Goal: Task Accomplishment & Management: Use online tool/utility

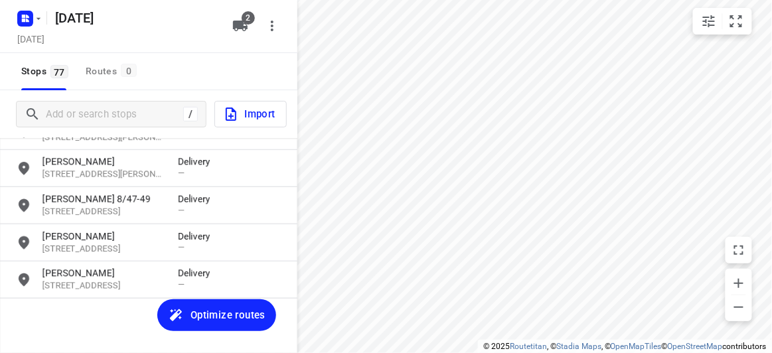
scroll to position [2735, 0]
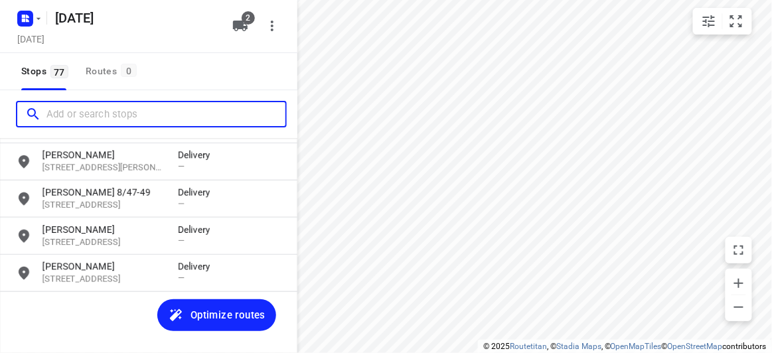
click at [117, 119] on input "Add or search stops" at bounding box center [165, 114] width 239 height 21
paste input "[STREET_ADDRESS][PERSON_NAME]"
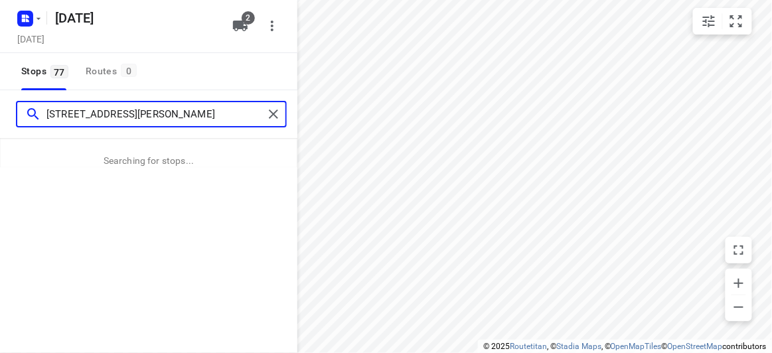
type input "[STREET_ADDRESS][PERSON_NAME]"
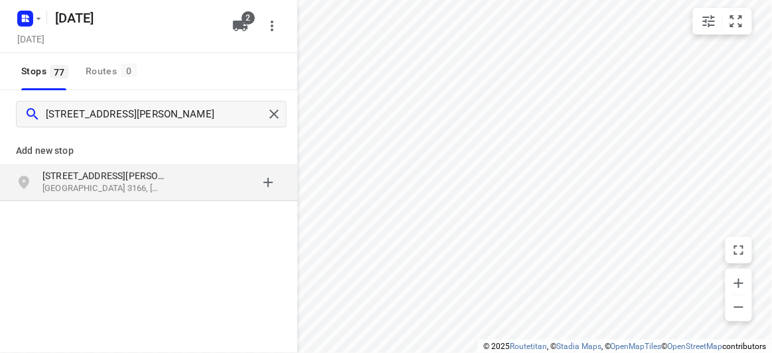
click at [47, 183] on p "[GEOGRAPHIC_DATA] 3166, [GEOGRAPHIC_DATA]" at bounding box center [103, 189] width 122 height 13
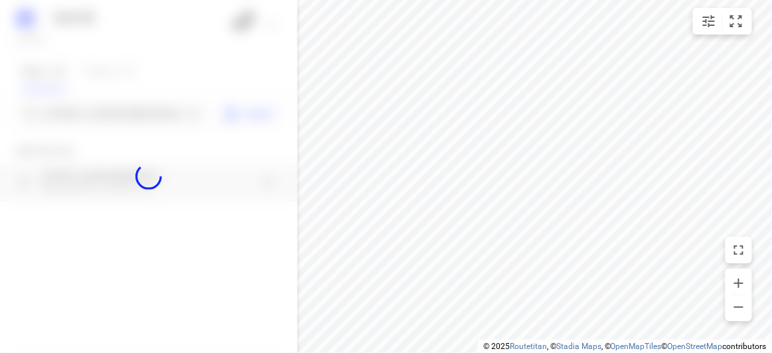
click at [84, 101] on div at bounding box center [148, 176] width 297 height 353
click at [86, 111] on div at bounding box center [148, 176] width 297 height 353
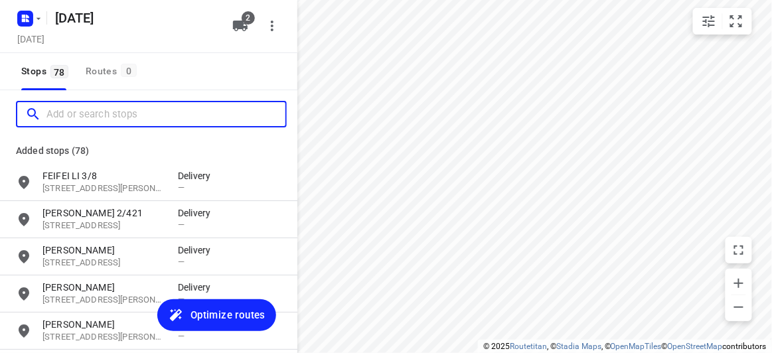
scroll to position [0, 0]
paste input "[STREET_ADDRESS][PERSON_NAME][PERSON_NAME]"
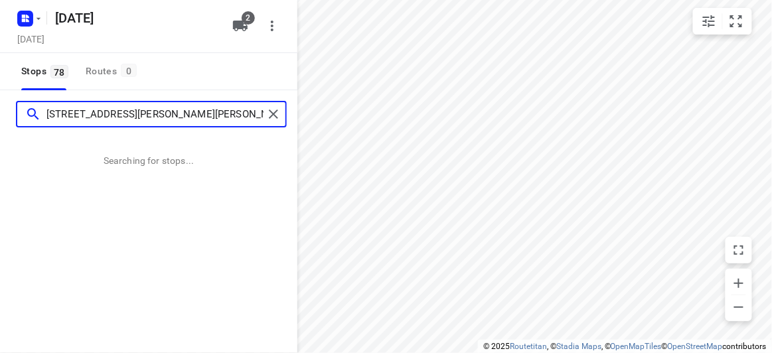
type input "[STREET_ADDRESS][PERSON_NAME][PERSON_NAME]"
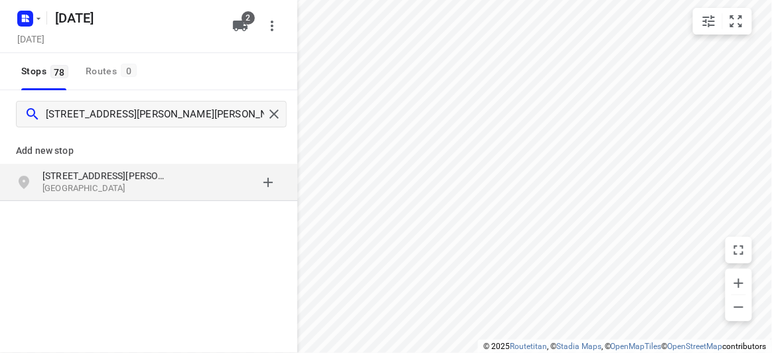
click at [132, 179] on p "[STREET_ADDRESS][PERSON_NAME]" at bounding box center [103, 175] width 122 height 13
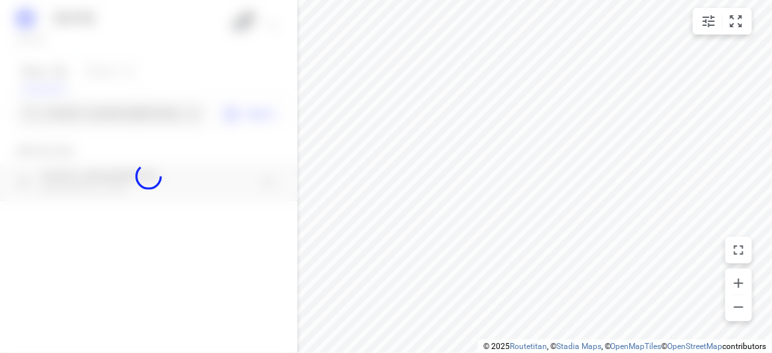
click at [111, 112] on div at bounding box center [148, 176] width 297 height 353
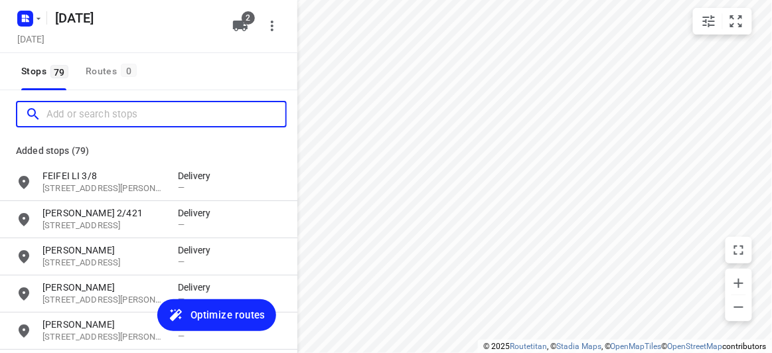
paste input "[STREET_ADDRESS]"
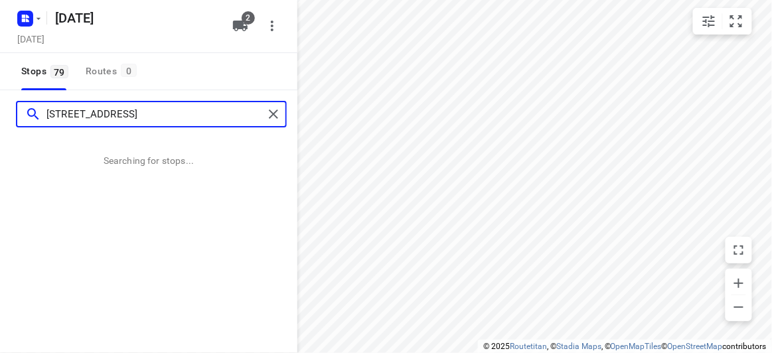
type input "[STREET_ADDRESS]"
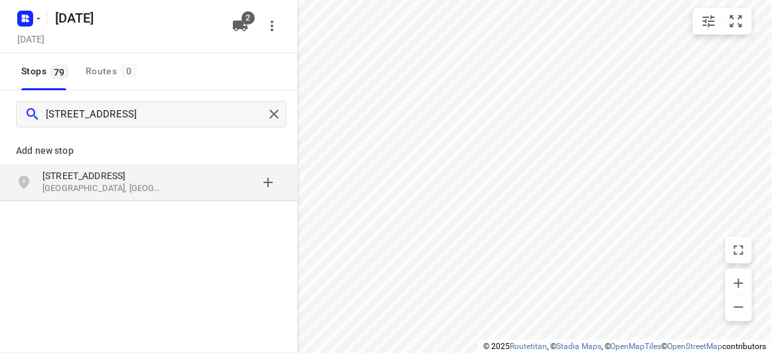
click at [117, 201] on div "[STREET_ADDRESS]" at bounding box center [148, 182] width 297 height 37
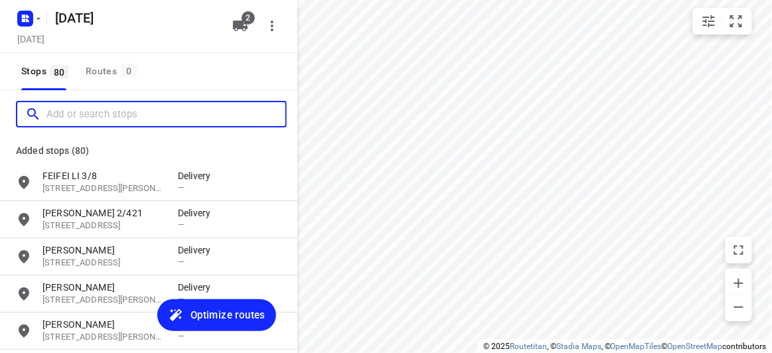
click at [93, 112] on input "Add or search stops" at bounding box center [165, 114] width 239 height 21
paste input "13 Emden Cres Mulgrave 3170"
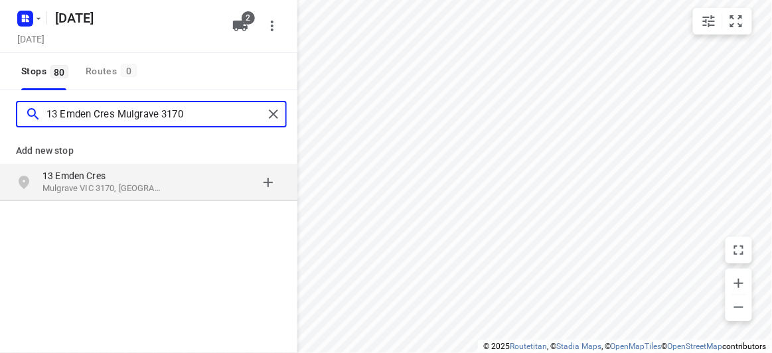
type input "13 Emden Cres Mulgrave 3170"
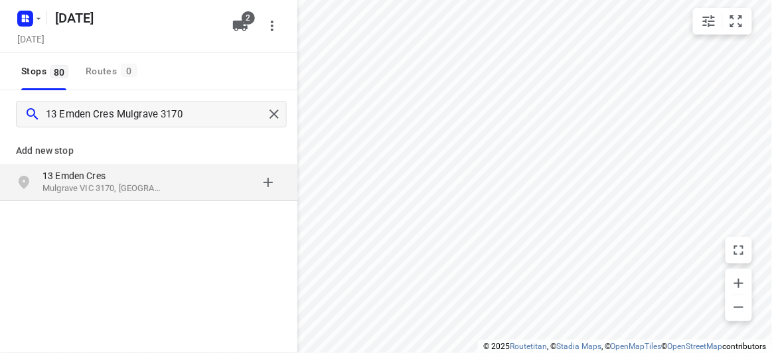
click at [147, 184] on p "Mulgrave VIC 3170, [GEOGRAPHIC_DATA]" at bounding box center [103, 189] width 122 height 13
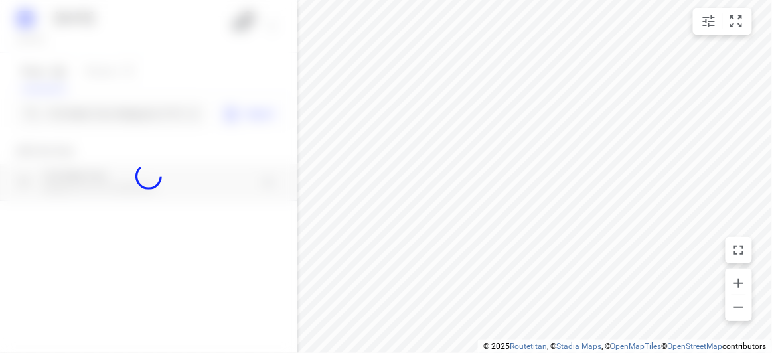
click at [97, 113] on div at bounding box center [148, 176] width 297 height 353
click at [100, 120] on div at bounding box center [148, 176] width 297 height 353
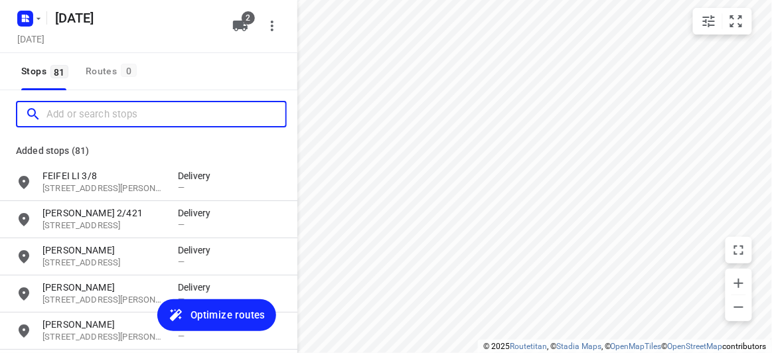
paste input "[STREET_ADDRESS][US_STATE]"
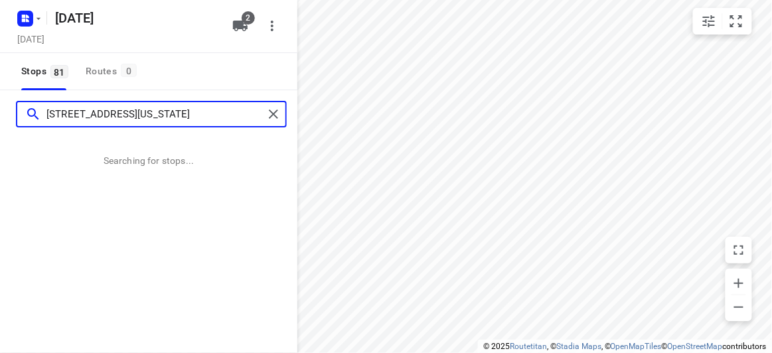
type input "[STREET_ADDRESS][US_STATE]"
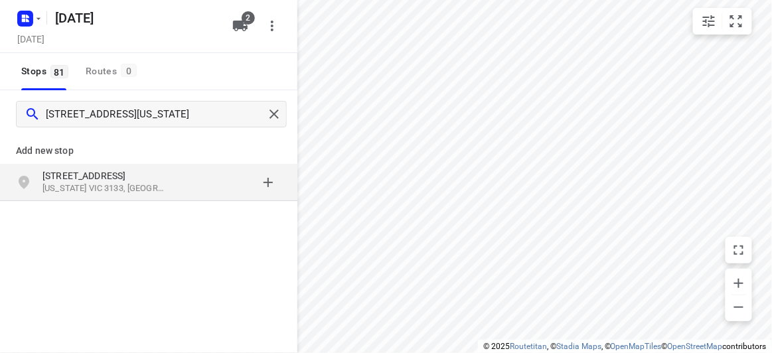
click at [63, 187] on p "[US_STATE] VIC 3133, [GEOGRAPHIC_DATA]" at bounding box center [103, 189] width 122 height 13
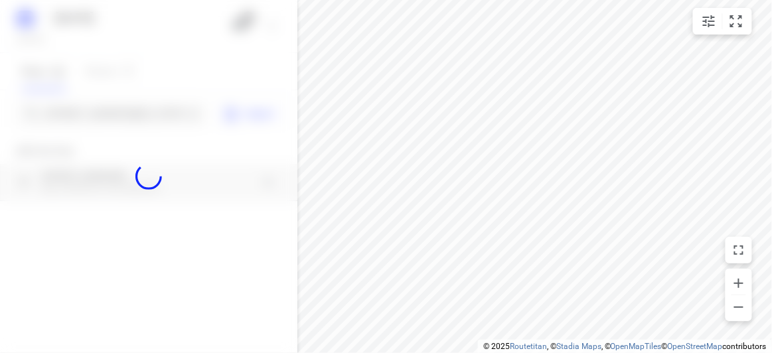
click at [108, 115] on div at bounding box center [148, 176] width 297 height 353
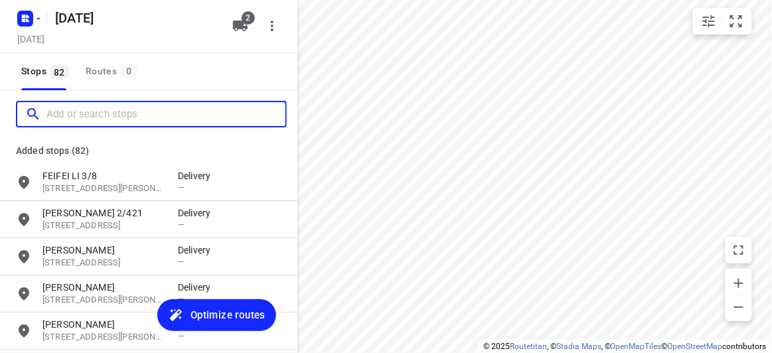
paste input "[STREET_ADDRESS][PERSON_NAME][PERSON_NAME]"
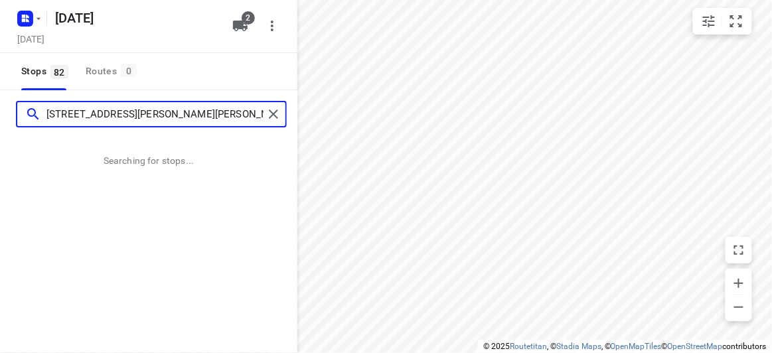
type input "[STREET_ADDRESS][PERSON_NAME][PERSON_NAME]"
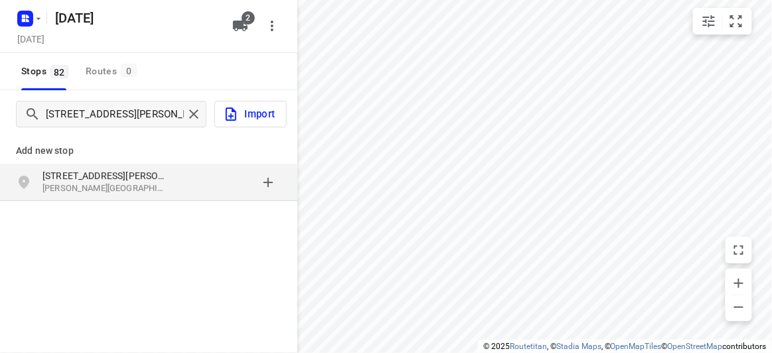
click at [76, 165] on div "[STREET_ADDRESS][PERSON_NAME][PERSON_NAME]" at bounding box center [148, 182] width 297 height 37
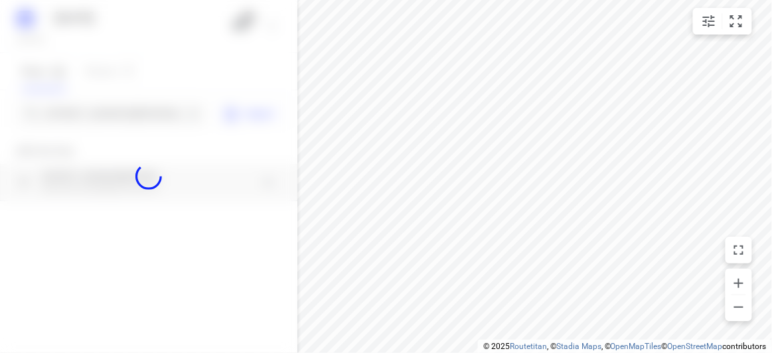
click at [72, 124] on div at bounding box center [148, 176] width 297 height 353
click at [72, 119] on div at bounding box center [148, 176] width 297 height 353
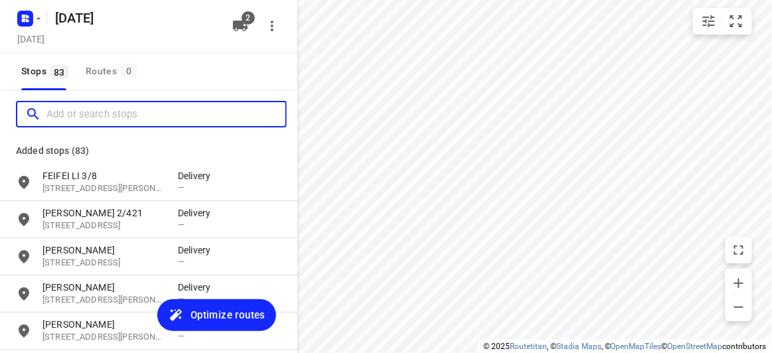
paste input "[STREET_ADDRESS]"
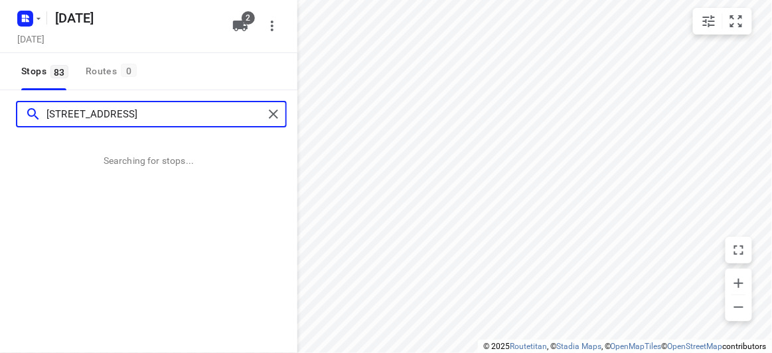
type input "[STREET_ADDRESS]"
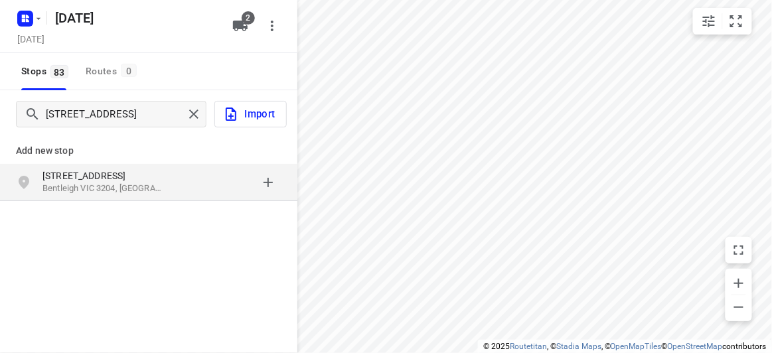
click at [115, 152] on p "Add new stop" at bounding box center [149, 151] width 266 height 16
click at [124, 172] on p "[STREET_ADDRESS]" at bounding box center [103, 175] width 122 height 13
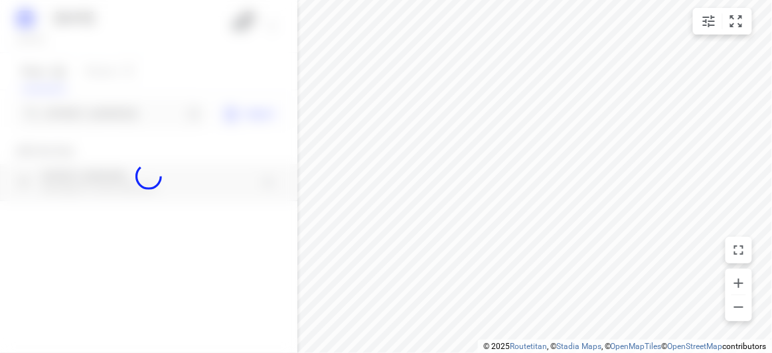
click at [68, 114] on div at bounding box center [148, 176] width 297 height 353
click at [68, 114] on input "[STREET_ADDRESS]" at bounding box center [114, 114] width 137 height 21
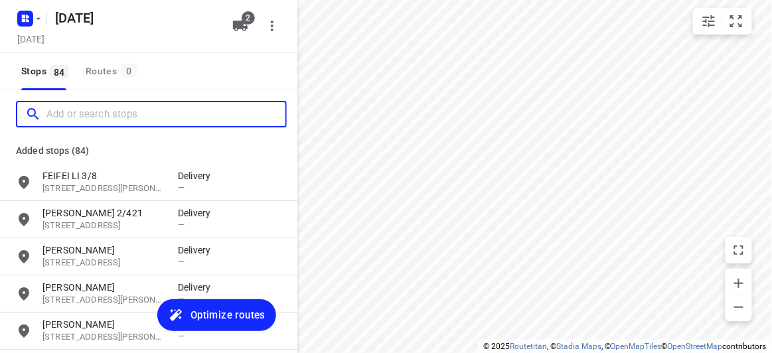
paste input "[STREET_ADDRESS][PERSON_NAME]"
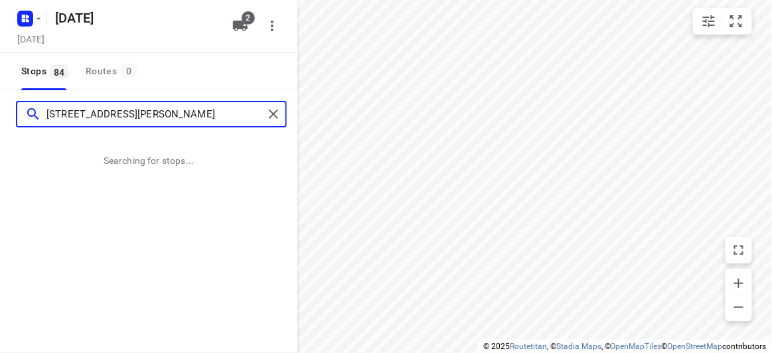
type input "[STREET_ADDRESS][PERSON_NAME]"
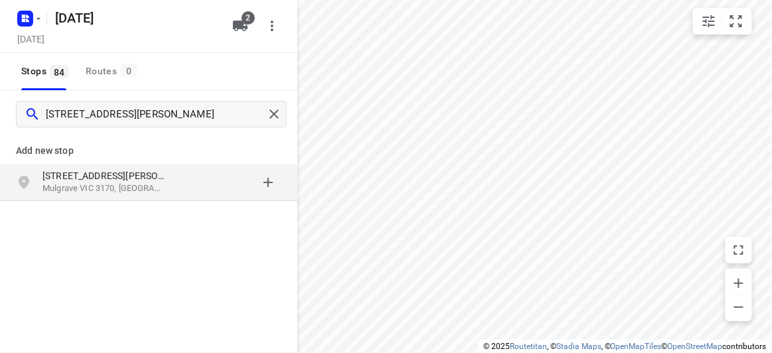
click at [153, 177] on p "[STREET_ADDRESS][PERSON_NAME]" at bounding box center [103, 175] width 122 height 13
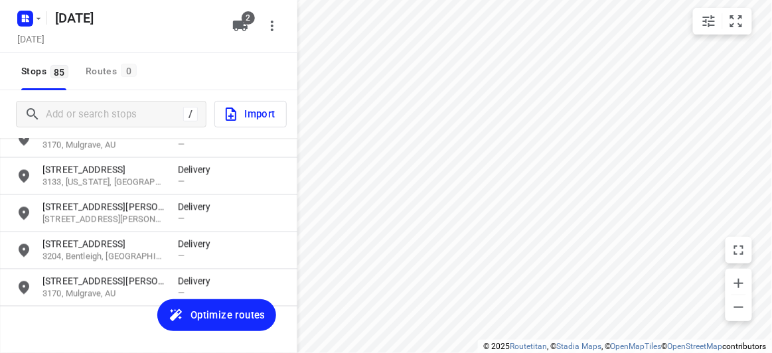
scroll to position [3033, 0]
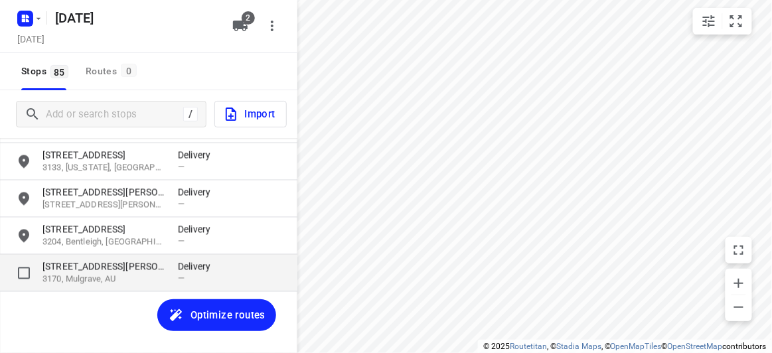
click at [79, 281] on p "3170, Mulgrave, AU" at bounding box center [103, 280] width 122 height 13
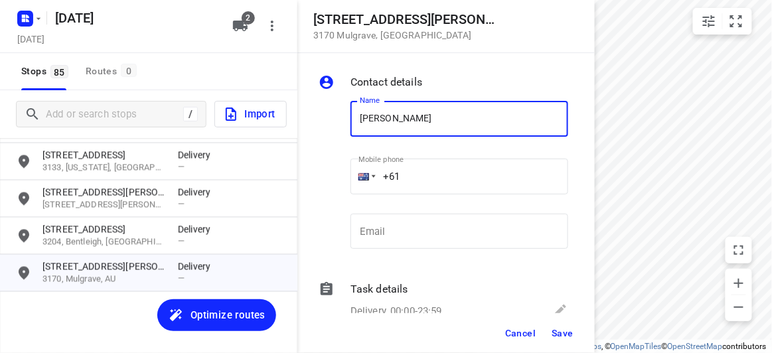
type input "[PERSON_NAME] Q 2/32"
click at [430, 183] on input "+61" at bounding box center [460, 177] width 218 height 36
paste input "61434405244"
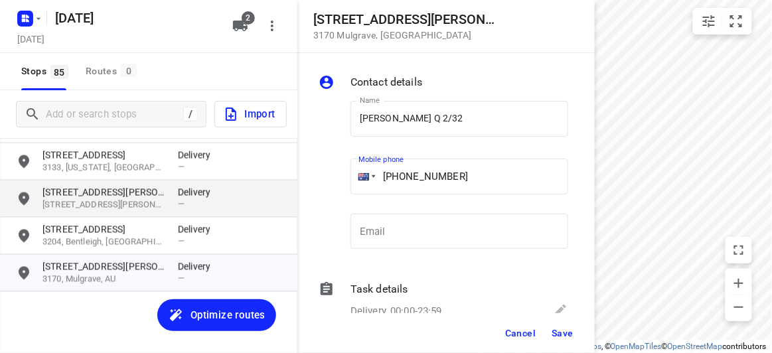
drag, startPoint x: 467, startPoint y: 182, endPoint x: 266, endPoint y: 186, distance: 200.6
click at [266, 186] on div "[STREET_ADDRESS][PERSON_NAME] Contact details Name [PERSON_NAME] Q 2/32 Name Mo…" at bounding box center [148, 176] width 297 height 353
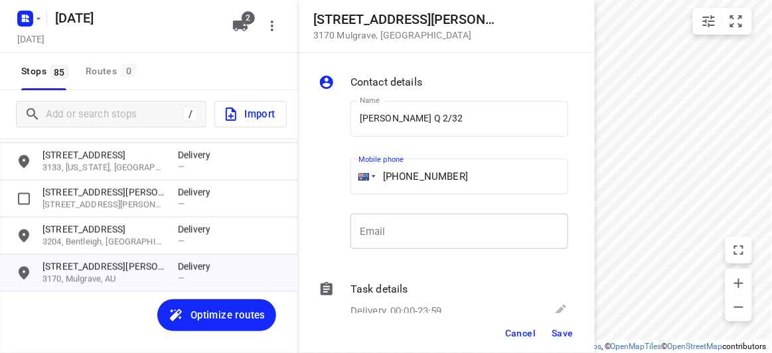
paste input "tel"
type input "[PHONE_NUMBER]"
click at [556, 331] on span "Save" at bounding box center [563, 333] width 22 height 11
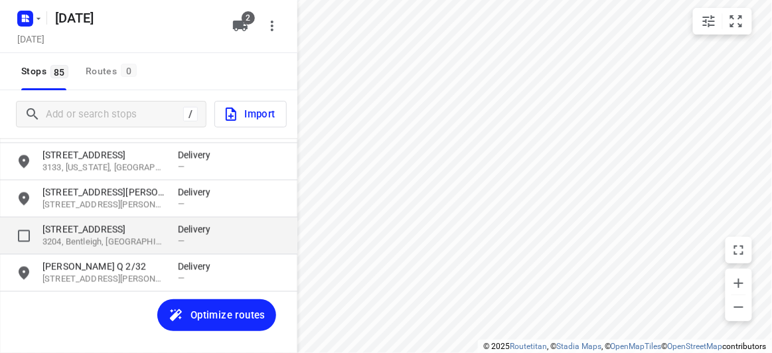
click at [86, 234] on p "[STREET_ADDRESS]" at bounding box center [103, 229] width 122 height 13
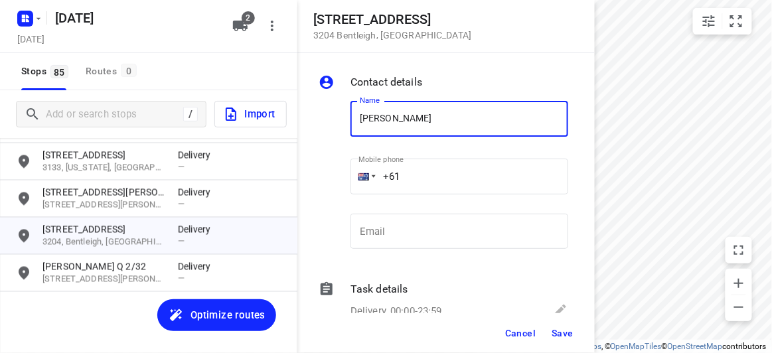
type input "[PERSON_NAME]"
click at [439, 187] on input "+61" at bounding box center [460, 177] width 218 height 36
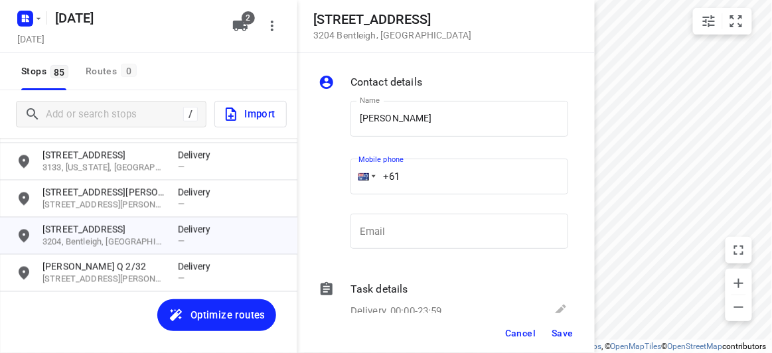
paste input "403220334"
type input "[PHONE_NUMBER]"
click at [551, 330] on button "Save" at bounding box center [562, 333] width 33 height 24
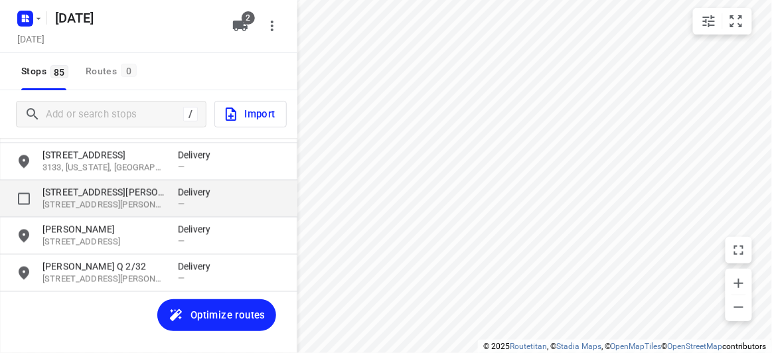
click at [97, 195] on p "[STREET_ADDRESS][PERSON_NAME]" at bounding box center [103, 192] width 122 height 13
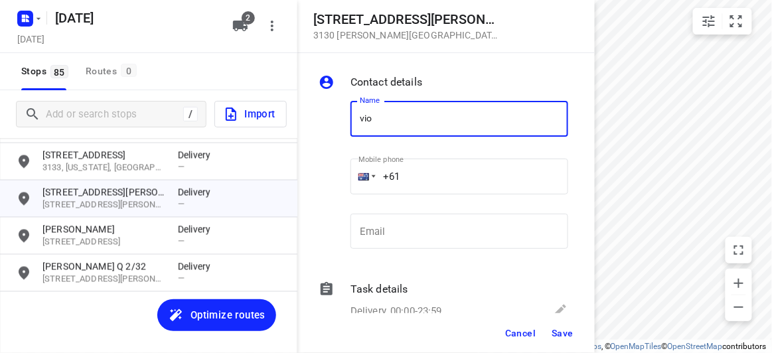
type input "[PERSON_NAME]"
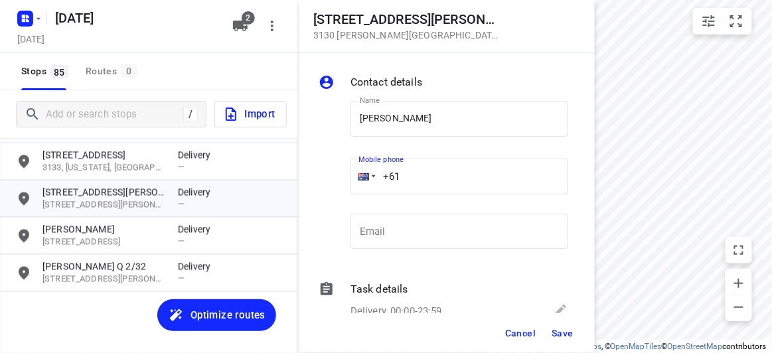
click at [428, 174] on input "+61" at bounding box center [460, 177] width 218 height 36
paste input "433572222"
type input "[PHONE_NUMBER]"
click at [569, 332] on span "Save" at bounding box center [563, 333] width 22 height 11
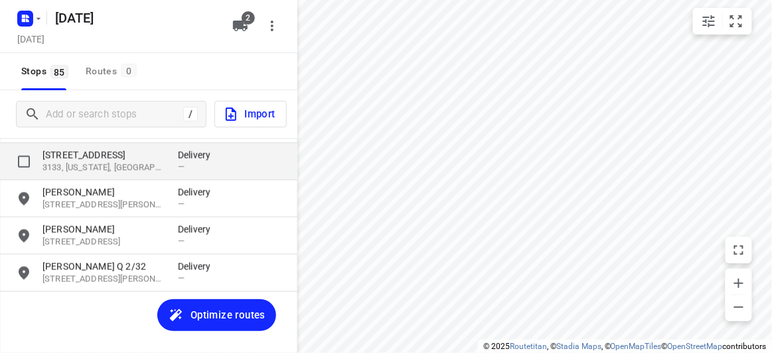
click at [86, 148] on div "[STREET_ADDRESS][US_STATE] Delivery —" at bounding box center [148, 161] width 297 height 37
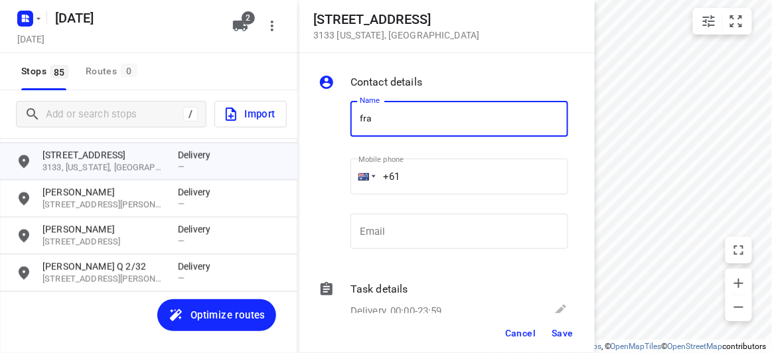
type input "[PERSON_NAME]"
click at [416, 175] on input "+61" at bounding box center [460, 177] width 218 height 36
paste input "404640992"
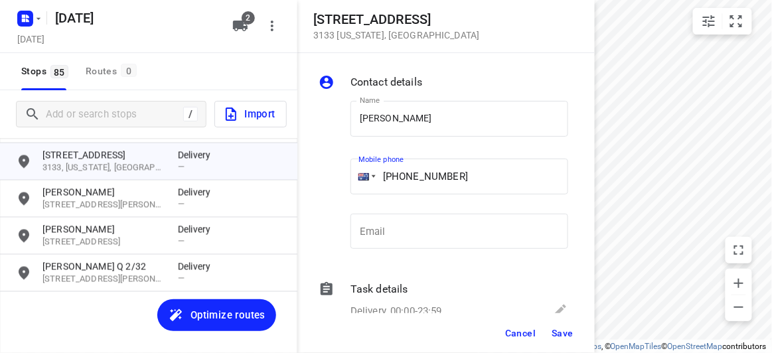
type input "[PHONE_NUMBER]"
click at [558, 334] on span "Save" at bounding box center [563, 333] width 22 height 11
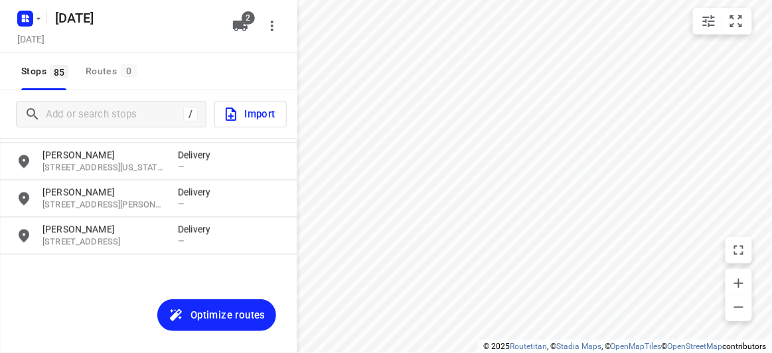
scroll to position [2851, 0]
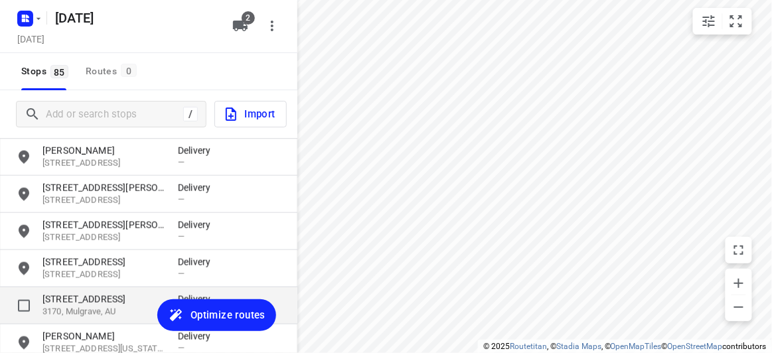
click at [91, 299] on p "[STREET_ADDRESS]" at bounding box center [103, 299] width 122 height 13
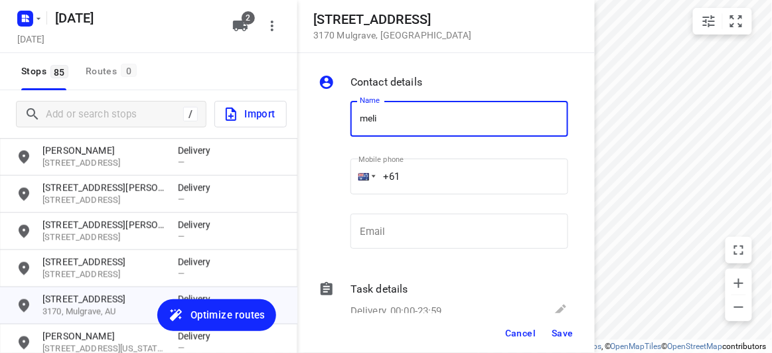
type input "[PERSON_NAME]"
click at [419, 187] on input "+61" at bounding box center [460, 177] width 218 height 36
paste input "434851126"
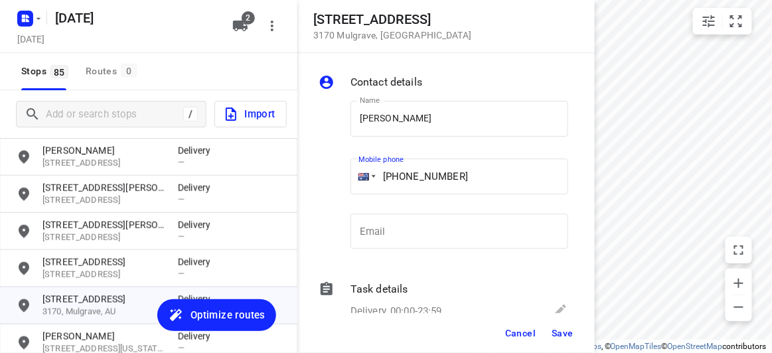
type input "[PHONE_NUMBER]"
click at [568, 332] on span "Save" at bounding box center [563, 333] width 22 height 11
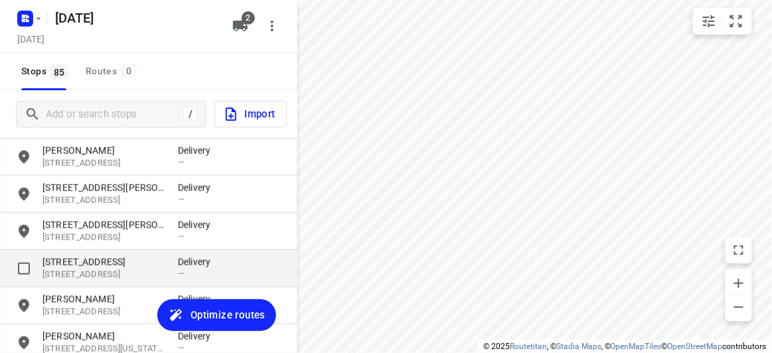
click at [102, 272] on p "[STREET_ADDRESS]" at bounding box center [103, 275] width 122 height 13
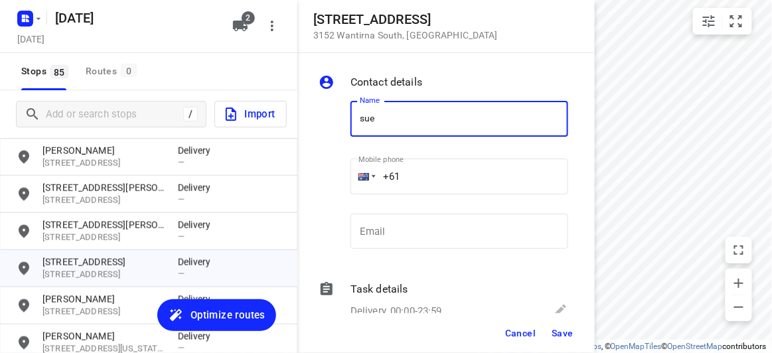
type input "[PERSON_NAME]"
click at [416, 171] on input "+61" at bounding box center [460, 177] width 218 height 36
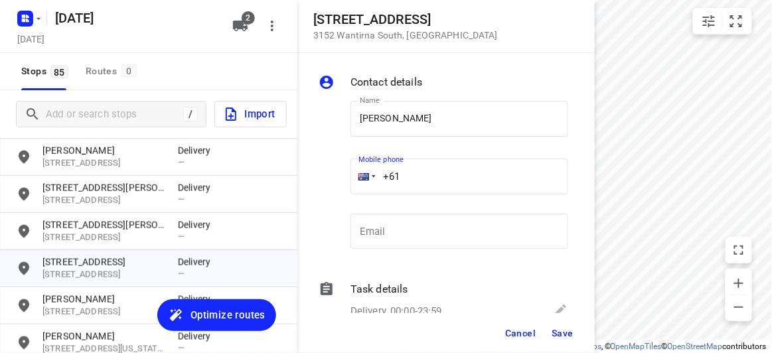
paste input "421699272"
type input "[PHONE_NUMBER]"
click at [564, 339] on button "Save" at bounding box center [562, 333] width 33 height 24
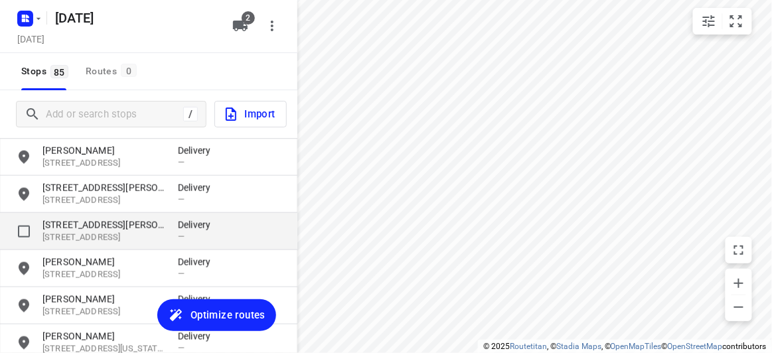
click at [63, 222] on p "[STREET_ADDRESS][PERSON_NAME]" at bounding box center [103, 224] width 122 height 13
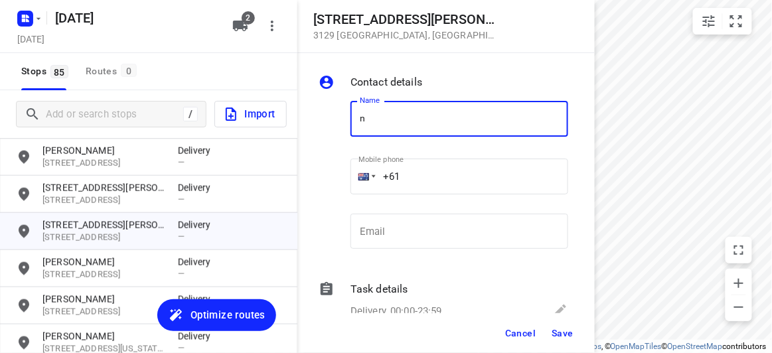
drag, startPoint x: 369, startPoint y: 116, endPoint x: 384, endPoint y: 119, distance: 15.6
click at [371, 116] on input "n" at bounding box center [460, 119] width 218 height 36
drag, startPoint x: 384, startPoint y: 119, endPoint x: 345, endPoint y: 120, distance: 39.2
click at [346, 120] on div "Name n Name" at bounding box center [459, 122] width 228 height 68
type input "[PERSON_NAME]"
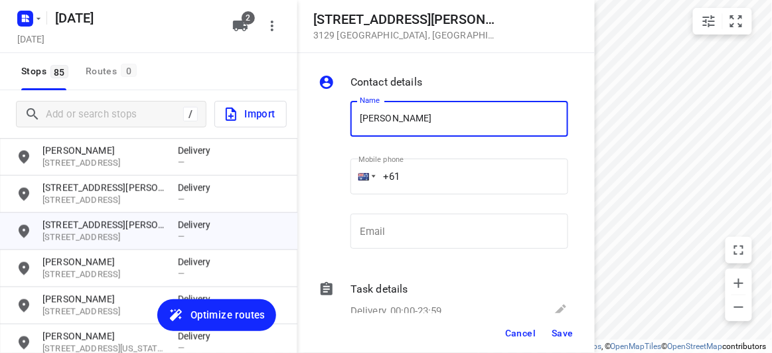
click at [419, 178] on input "+61" at bounding box center [460, 177] width 218 height 36
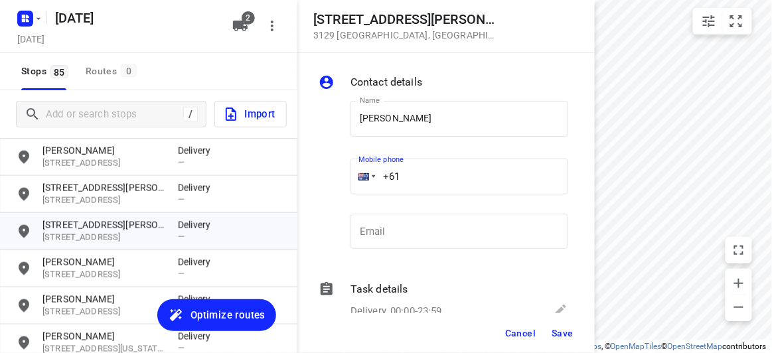
click at [377, 178] on input "+61" at bounding box center [460, 177] width 218 height 36
paste input "433016221"
type input "[PHONE_NUMBER]"
click at [552, 331] on span "Save" at bounding box center [563, 333] width 22 height 11
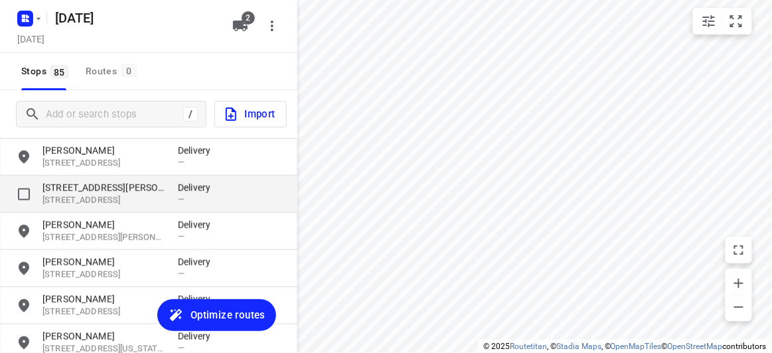
click at [90, 185] on p "[STREET_ADDRESS][PERSON_NAME]" at bounding box center [103, 187] width 122 height 13
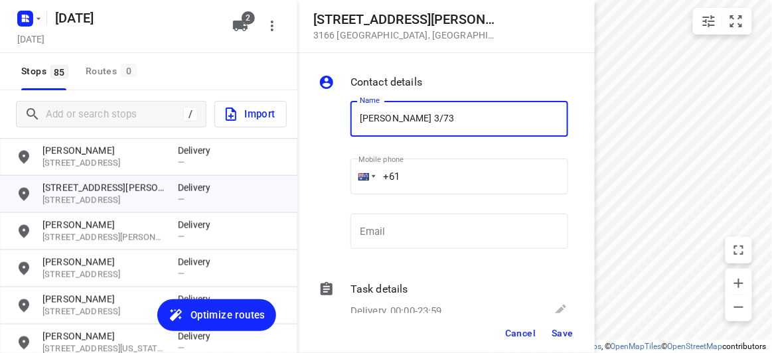
type input "[PERSON_NAME] 3/73"
drag, startPoint x: 424, startPoint y: 155, endPoint x: 426, endPoint y: 175, distance: 19.3
click at [424, 157] on div "Mobile phone +61 ​" at bounding box center [460, 179] width 218 height 53
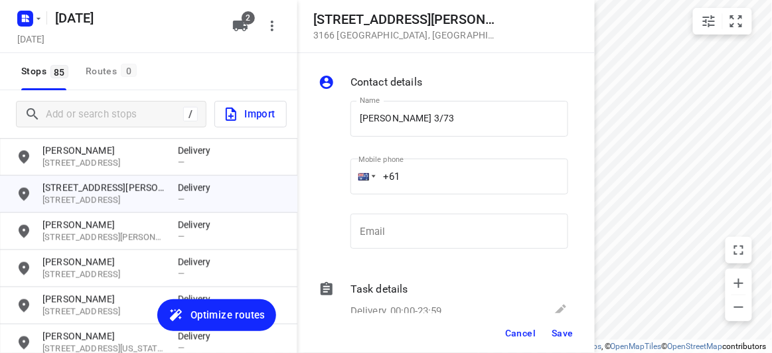
click at [426, 175] on input "+61" at bounding box center [460, 177] width 218 height 36
paste input "61423283251"
drag, startPoint x: 494, startPoint y: 175, endPoint x: 319, endPoint y: 172, distance: 174.7
click at [312, 174] on div "Contact details Name [PERSON_NAME] 3/73 Name Mobile phone [PHONE_NUMBER] ​ Emai…" at bounding box center [445, 183] width 297 height 260
paste input "tel"
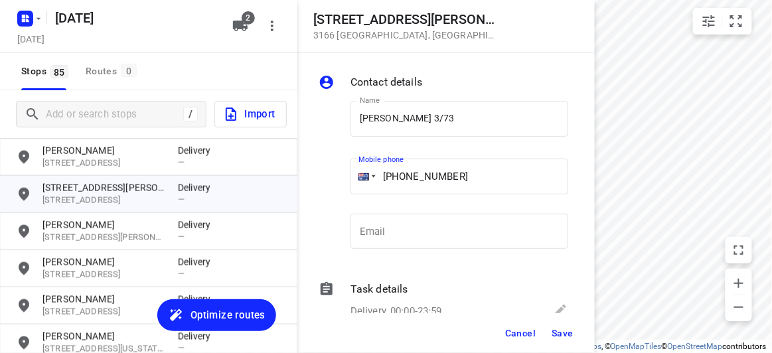
type input "[PHONE_NUMBER]"
click at [572, 329] on span "Save" at bounding box center [563, 333] width 22 height 11
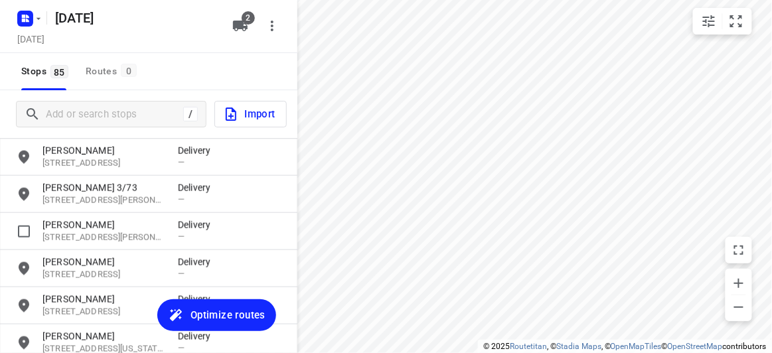
scroll to position [3033, 0]
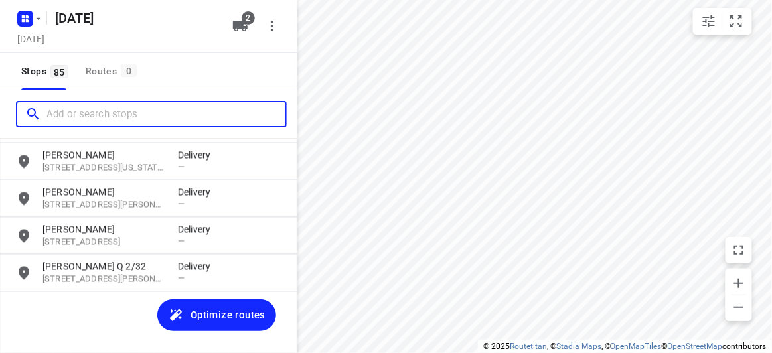
click at [88, 108] on input "Add or search stops" at bounding box center [165, 114] width 239 height 21
paste input "[STREET_ADDRESS][PERSON_NAME]"
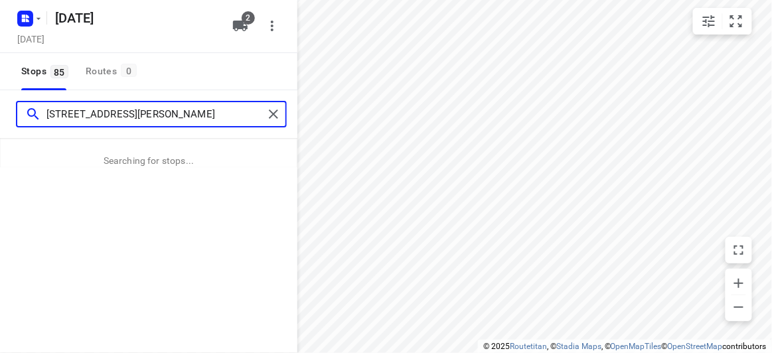
scroll to position [0, 13]
type input "[STREET_ADDRESS][PERSON_NAME]"
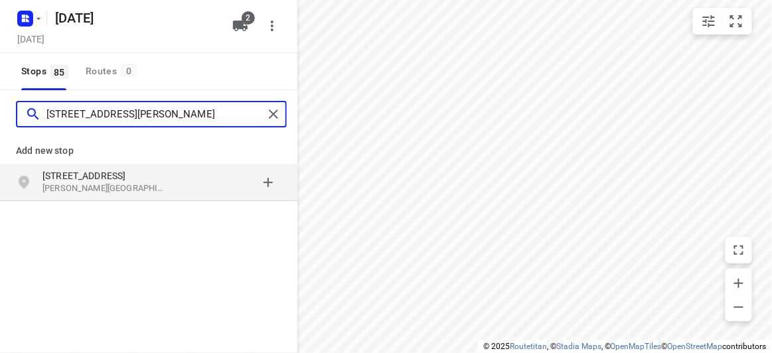
scroll to position [0, 0]
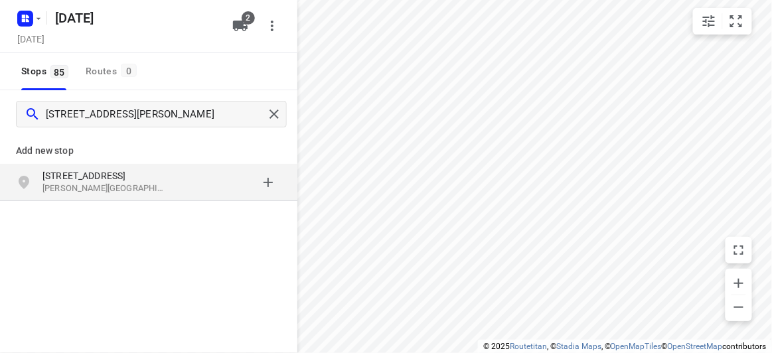
click at [134, 167] on div "[STREET_ADDRESS][PERSON_NAME]" at bounding box center [148, 182] width 297 height 37
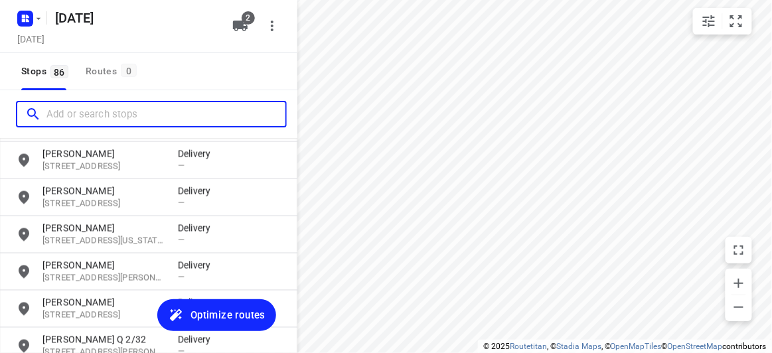
scroll to position [3070, 0]
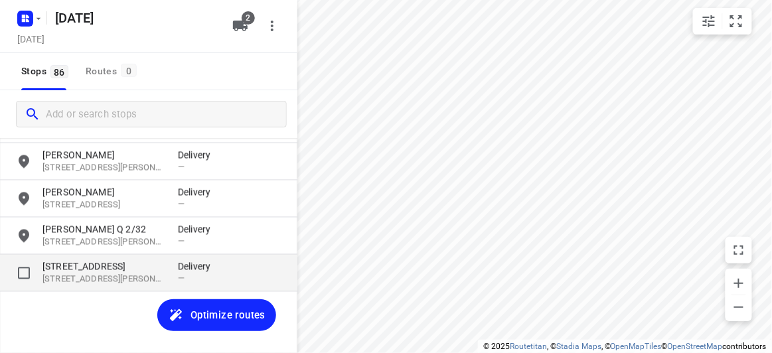
click at [90, 278] on p "[STREET_ADDRESS][PERSON_NAME]" at bounding box center [103, 280] width 122 height 13
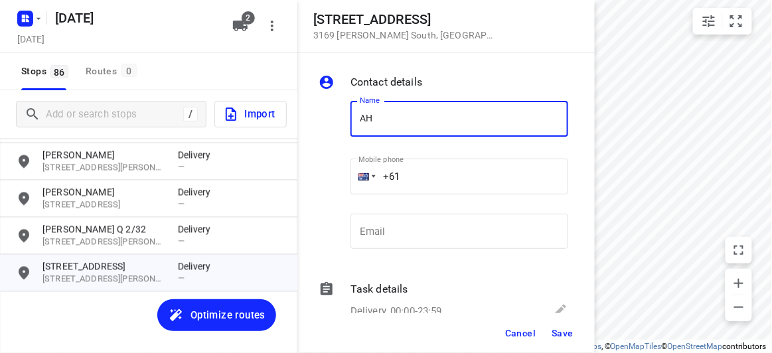
type input "[PERSON_NAME]"
click at [416, 185] on input "+61" at bounding box center [460, 177] width 218 height 36
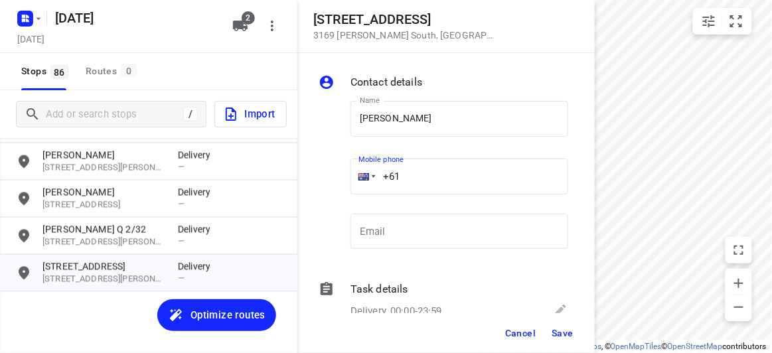
paste input "435853998"
type input "[PHONE_NUMBER]"
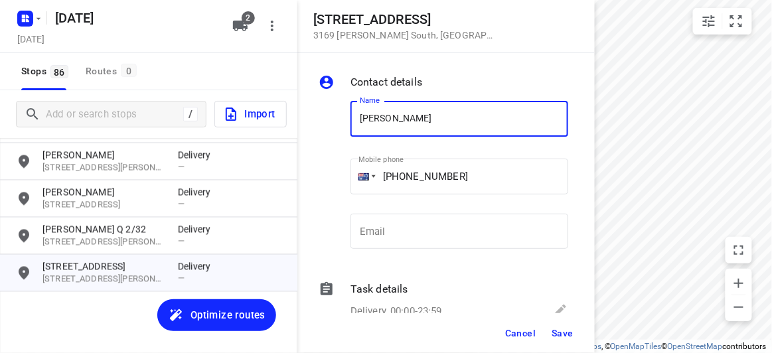
drag, startPoint x: 373, startPoint y: 114, endPoint x: 339, endPoint y: 140, distance: 42.6
click at [311, 117] on div "Contact details Name [PERSON_NAME] Name Mobile phone [PHONE_NUMBER] ​ Email Ema…" at bounding box center [445, 183] width 297 height 260
paste input "[PERSON_NAME]"
type input "[PERSON_NAME]"
click at [560, 328] on span "Save" at bounding box center [563, 333] width 22 height 11
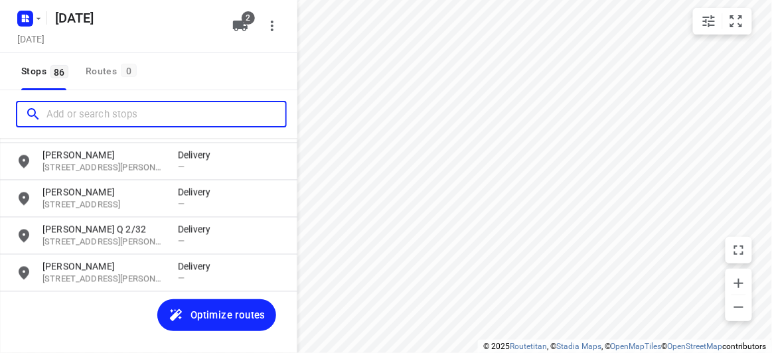
click at [111, 109] on input "Add or search stops" at bounding box center [165, 114] width 239 height 21
paste input "[STREET_ADDRESS][PERSON_NAME]"
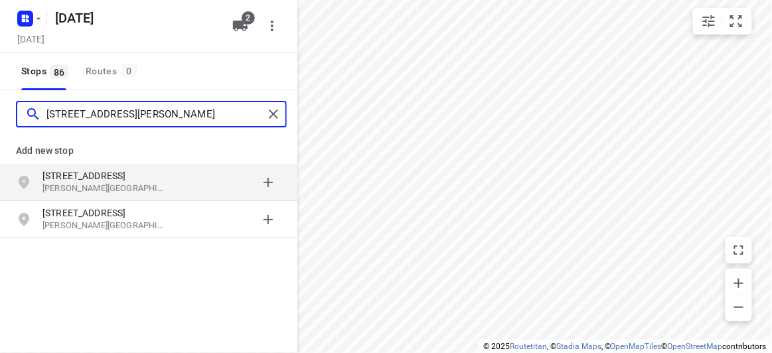
type input "[STREET_ADDRESS][PERSON_NAME]"
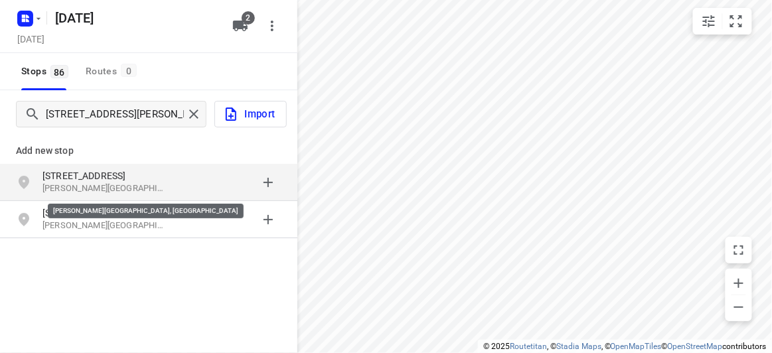
click at [117, 184] on p "[PERSON_NAME][GEOGRAPHIC_DATA], [GEOGRAPHIC_DATA]" at bounding box center [103, 189] width 122 height 13
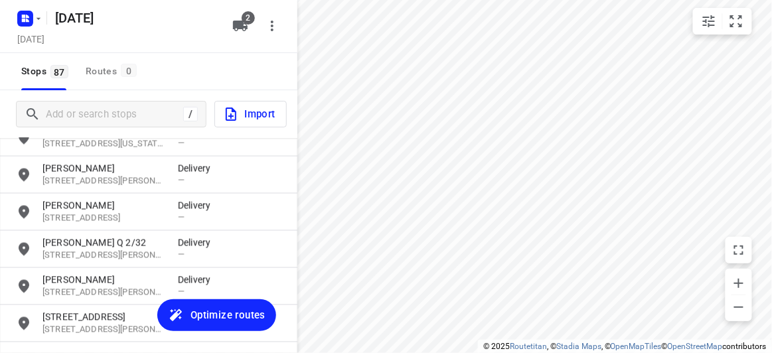
scroll to position [3107, 0]
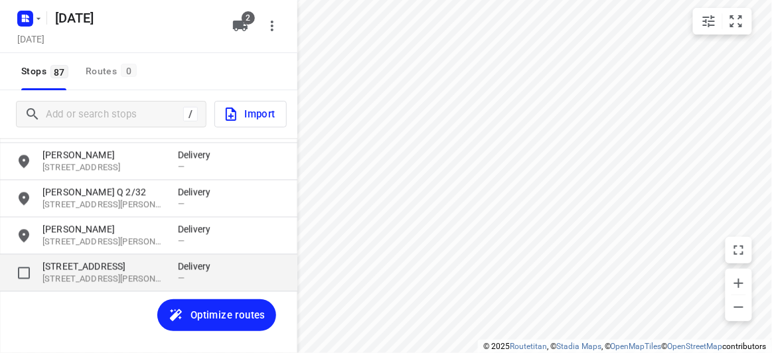
click at [79, 266] on p "[STREET_ADDRESS]" at bounding box center [103, 266] width 122 height 13
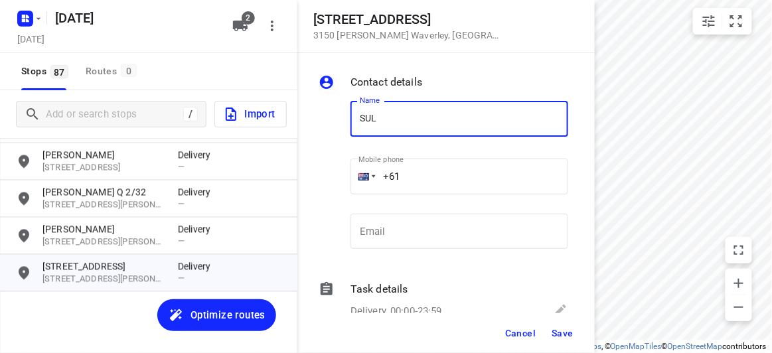
type input "SULENI MULIA TUNGGAL"
click at [426, 179] on input "+61" at bounding box center [460, 177] width 218 height 36
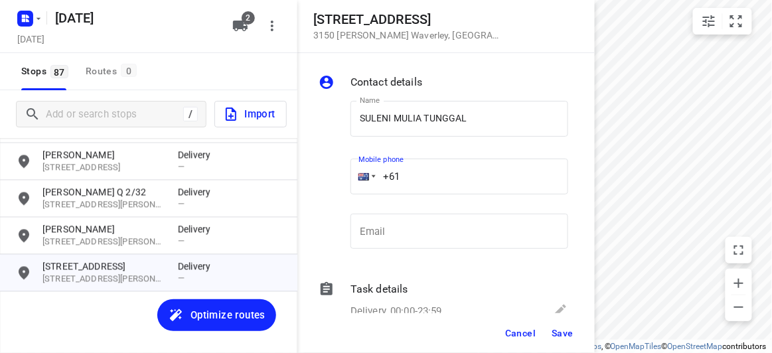
paste input "468533038"
type input "[PHONE_NUMBER]"
click at [573, 335] on span "Save" at bounding box center [563, 333] width 22 height 11
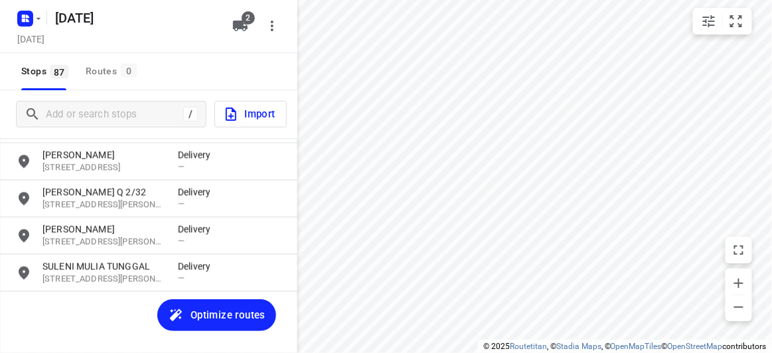
click at [84, 307] on div "[PERSON_NAME] [STREET_ADDRESS] Delivery — [PERSON_NAME][GEOGRAPHIC_DATA][STREET…" at bounding box center [148, 258] width 297 height 240
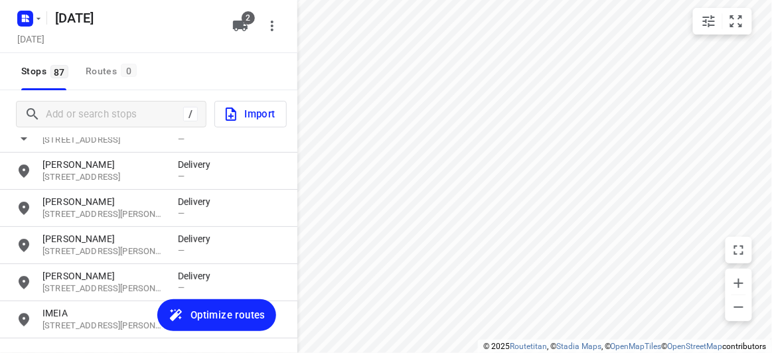
scroll to position [0, 0]
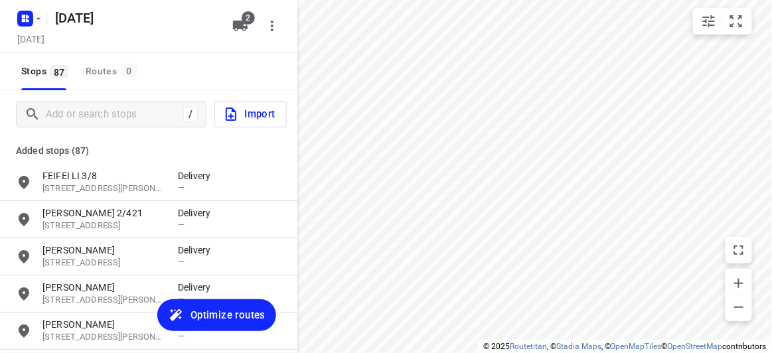
click at [87, 99] on div "/ Import" at bounding box center [148, 114] width 297 height 48
click at [86, 114] on input "Add or search stops" at bounding box center [112, 114] width 132 height 21
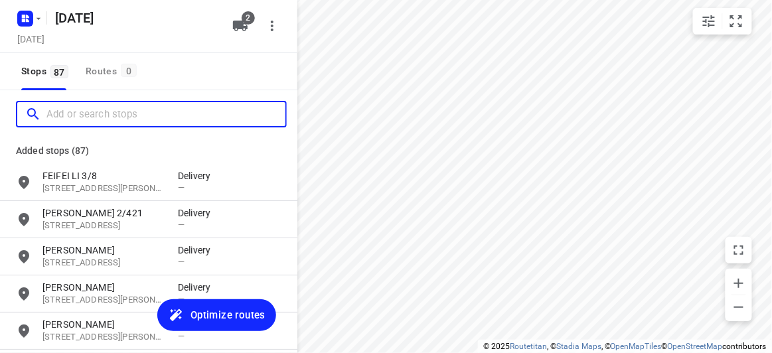
paste input "[STREET_ADDRESS]"
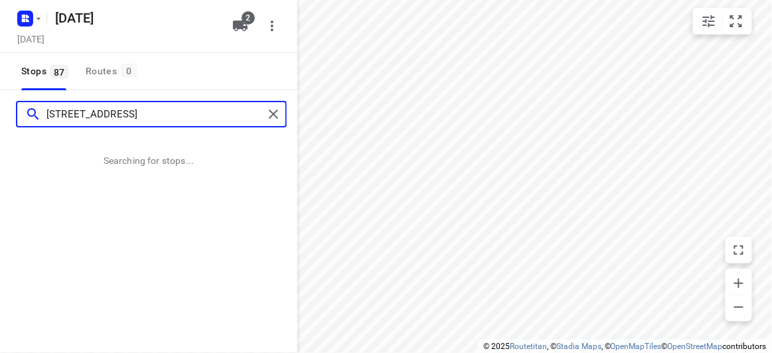
type input "[STREET_ADDRESS]"
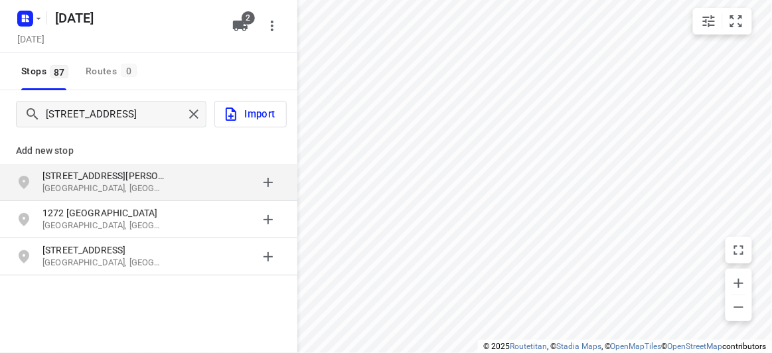
click at [95, 183] on p "[GEOGRAPHIC_DATA], [GEOGRAPHIC_DATA]" at bounding box center [103, 189] width 122 height 13
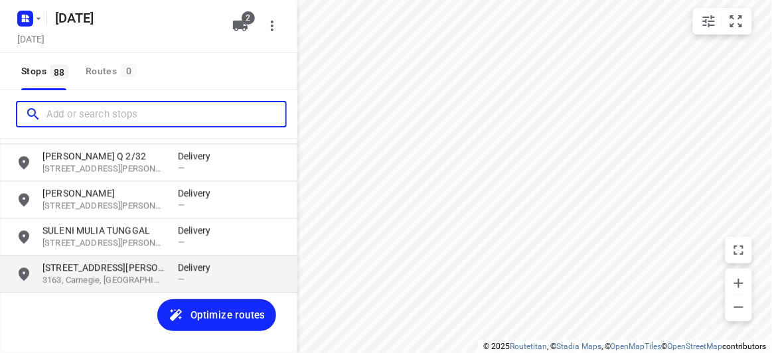
scroll to position [3144, 0]
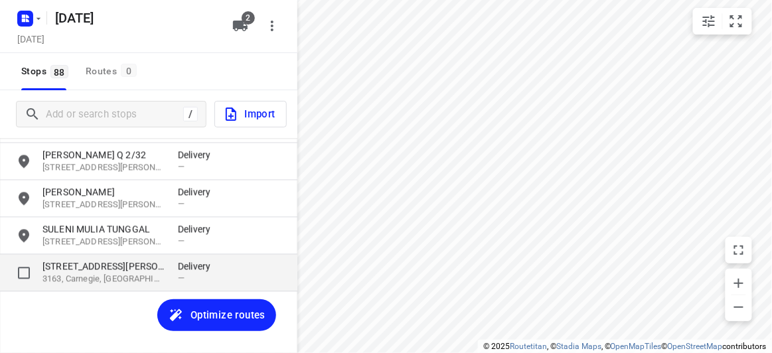
click at [66, 276] on p "3163, Carnegie, [GEOGRAPHIC_DATA]" at bounding box center [103, 280] width 122 height 13
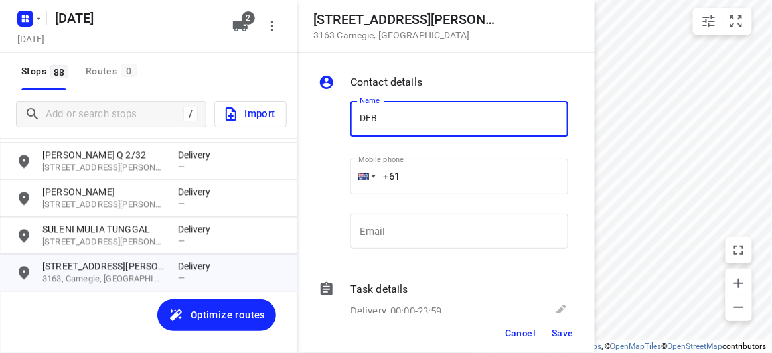
type input "[PERSON_NAME] 1/1272"
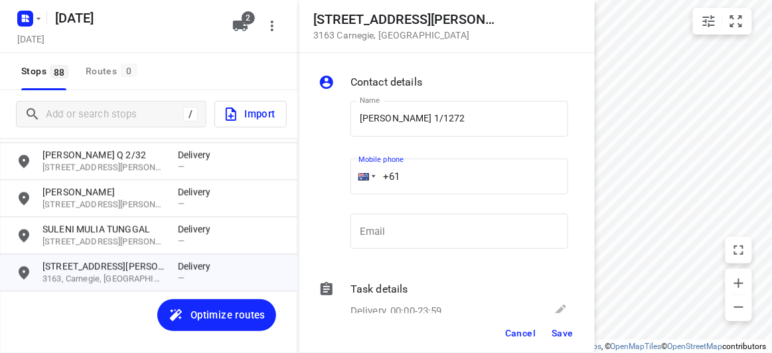
drag, startPoint x: 416, startPoint y: 174, endPoint x: 350, endPoint y: 176, distance: 65.8
click at [351, 176] on div "+61" at bounding box center [460, 177] width 218 height 36
paste input "402610475"
type input "[PHONE_NUMBER]"
click at [574, 331] on button "Save" at bounding box center [562, 333] width 33 height 24
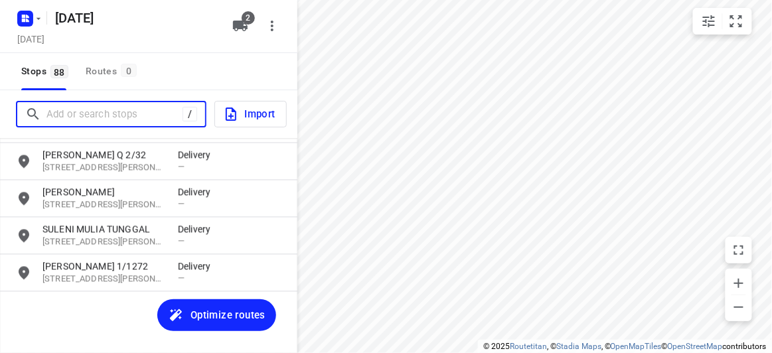
click at [122, 114] on input "Add or search stops" at bounding box center [114, 114] width 136 height 21
paste input "[STREET_ADDRESS][PERSON_NAME]"
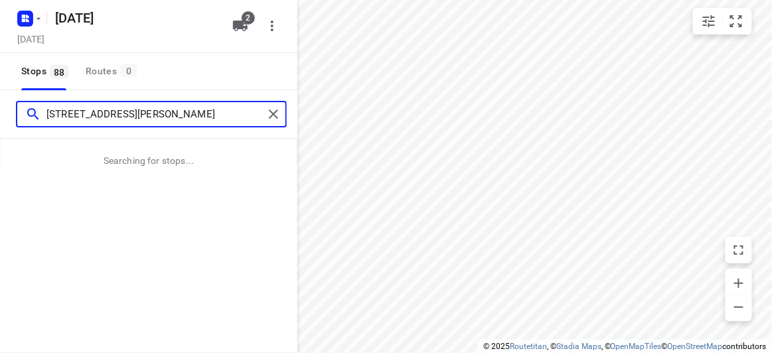
type input "[STREET_ADDRESS][PERSON_NAME]"
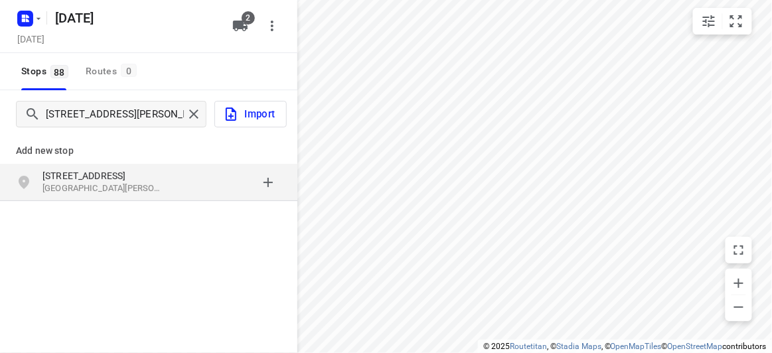
click at [135, 197] on div "[STREET_ADDRESS][PERSON_NAME]" at bounding box center [148, 182] width 297 height 37
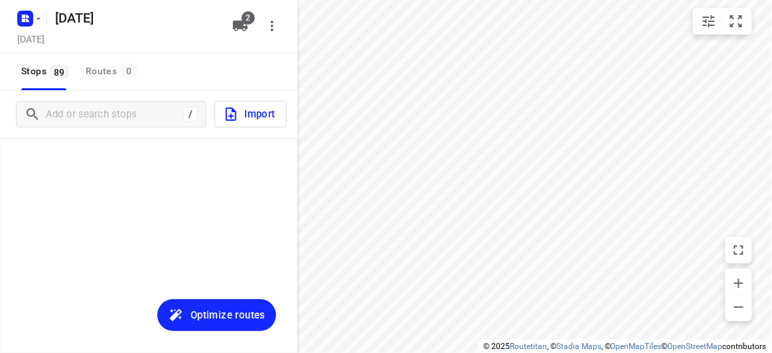
scroll to position [3181, 0]
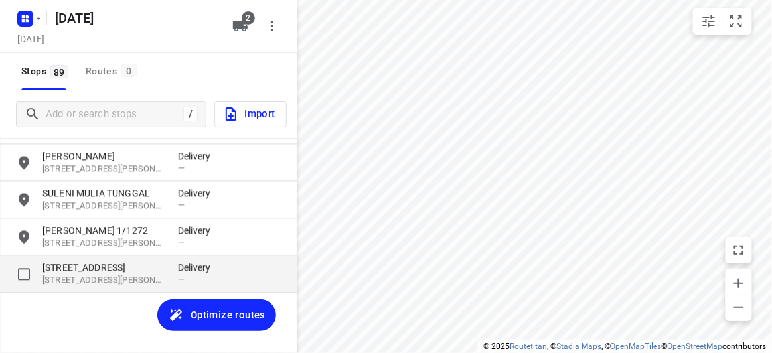
click at [135, 286] on p "[STREET_ADDRESS][PERSON_NAME]" at bounding box center [103, 280] width 122 height 13
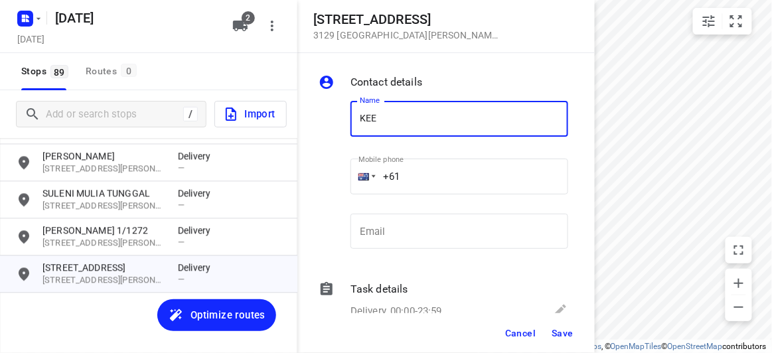
type input "KEE"
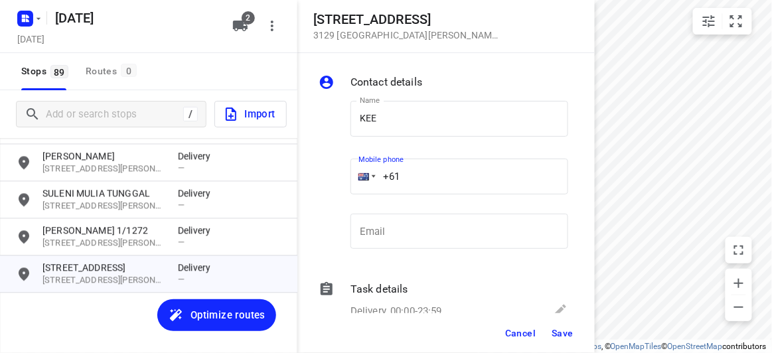
drag, startPoint x: 408, startPoint y: 180, endPoint x: 357, endPoint y: 179, distance: 51.1
click at [359, 179] on div "+61" at bounding box center [460, 177] width 218 height 36
paste input "tel"
paste input "433339910"
type input "[PHONE_NUMBER]"
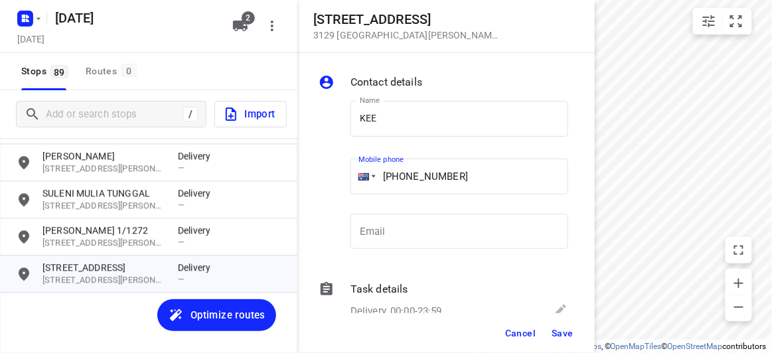
click at [566, 336] on span "Save" at bounding box center [563, 333] width 22 height 11
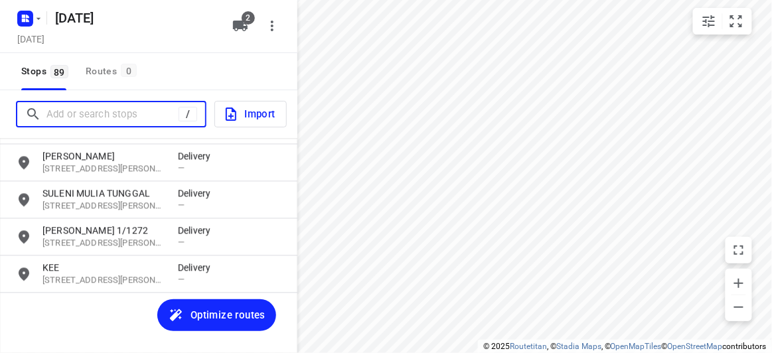
click at [113, 115] on input "Add or search stops" at bounding box center [112, 114] width 132 height 21
paste input "[STREET_ADDRESS]"
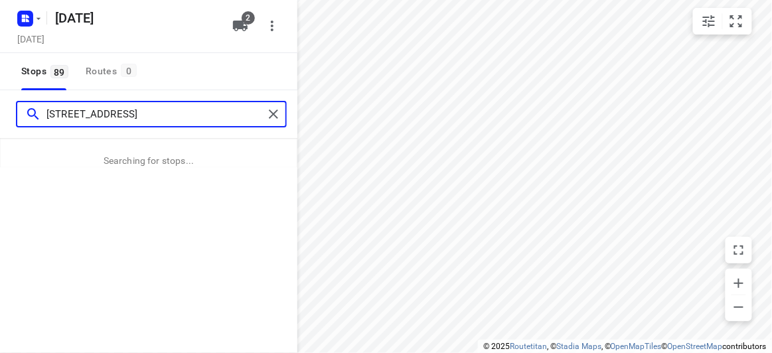
type input "[STREET_ADDRESS]"
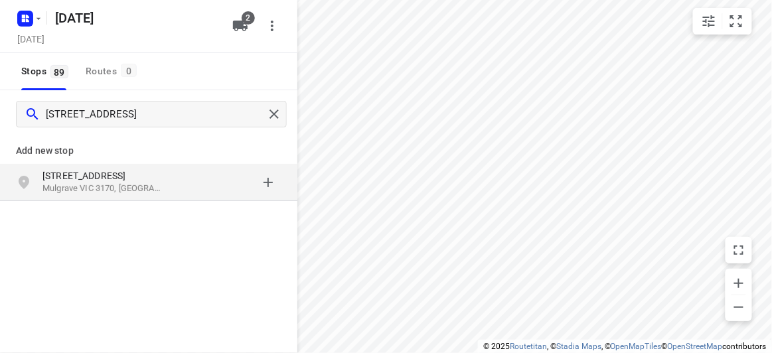
click at [168, 195] on div "[STREET_ADDRESS]" at bounding box center [109, 182] width 135 height 27
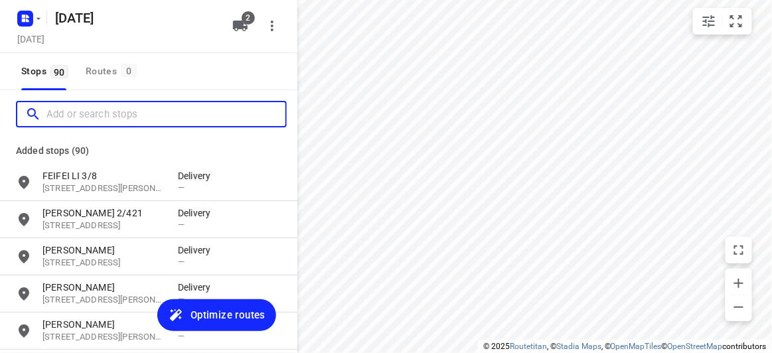
scroll to position [0, 0]
click at [106, 117] on input "Add or search stops" at bounding box center [165, 114] width 239 height 21
paste input "[STREET_ADDRESS]"
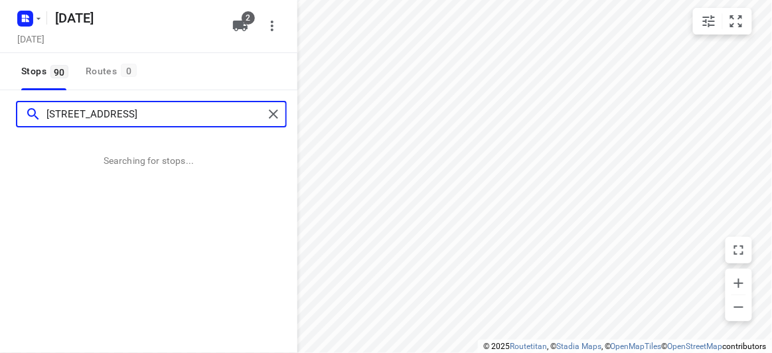
type input "[STREET_ADDRESS]"
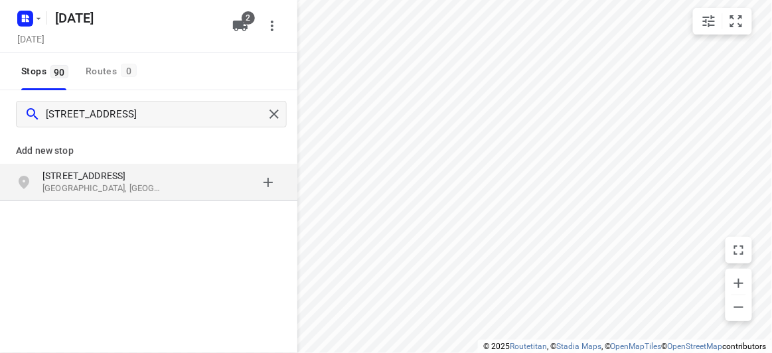
click at [77, 199] on div "[STREET_ADDRESS]" at bounding box center [148, 182] width 297 height 37
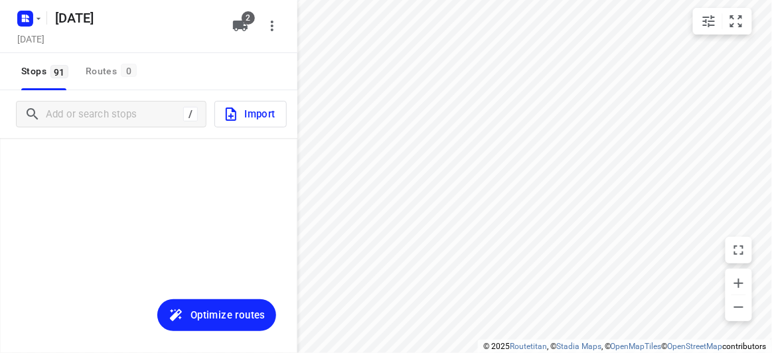
scroll to position [3256, 0]
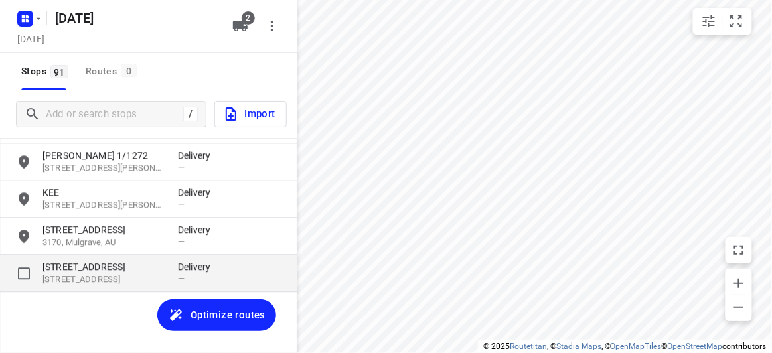
click at [119, 262] on p "[STREET_ADDRESS]" at bounding box center [103, 266] width 122 height 13
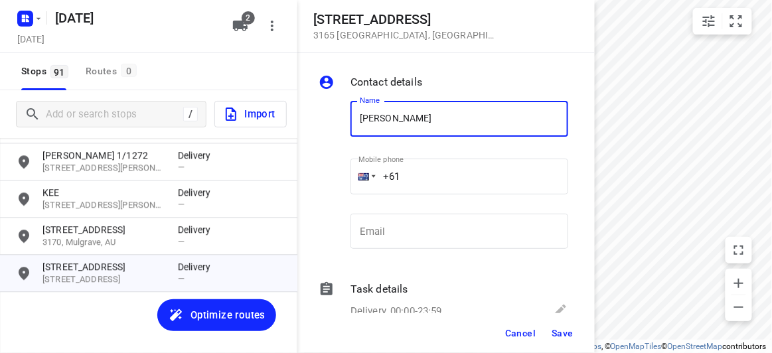
type input "[PERSON_NAME]"
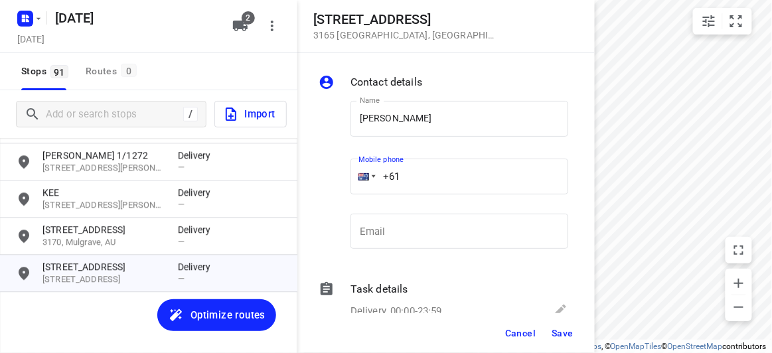
drag, startPoint x: 419, startPoint y: 179, endPoint x: 365, endPoint y: 183, distance: 53.9
click at [366, 182] on div "+61" at bounding box center [460, 177] width 218 height 36
paste input "430042700"
type input "[PHONE_NUMBER]"
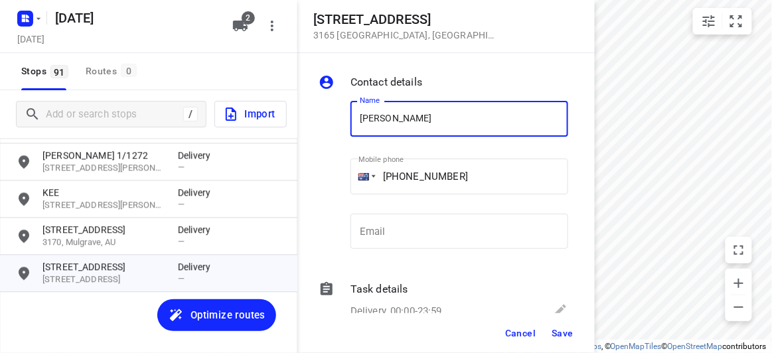
click at [454, 118] on input "[PERSON_NAME]" at bounding box center [460, 119] width 218 height 36
type input "[PERSON_NAME] 1/19"
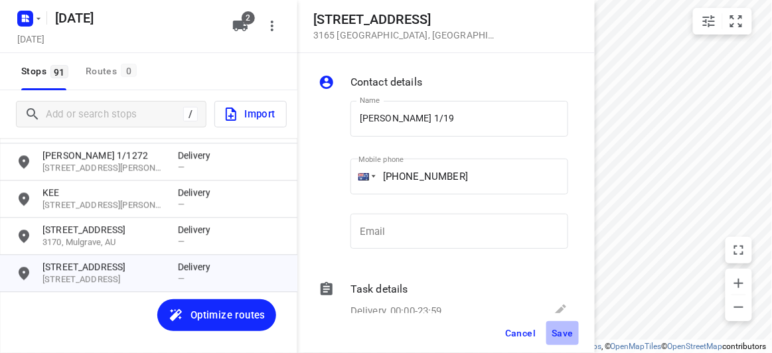
click at [565, 334] on span "Save" at bounding box center [563, 333] width 22 height 11
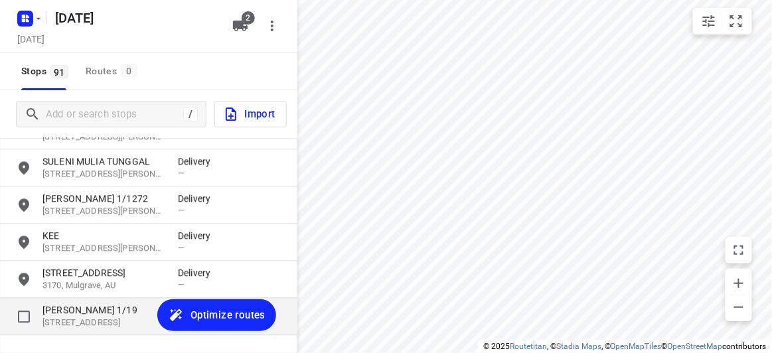
scroll to position [3195, 0]
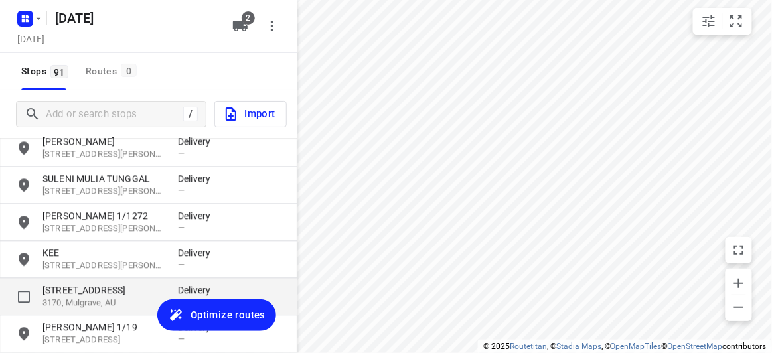
click at [80, 301] on p "3170, Mulgrave, AU" at bounding box center [103, 303] width 122 height 13
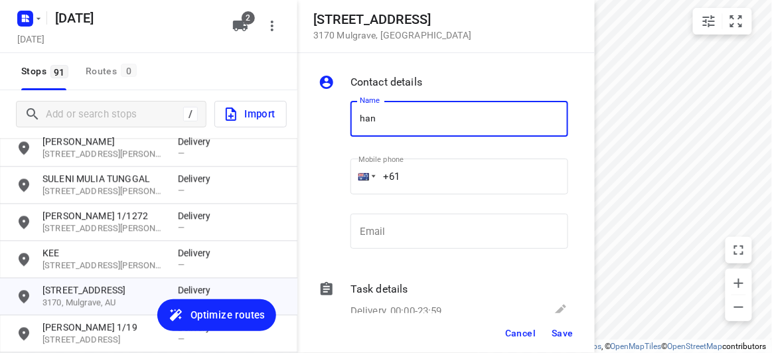
type input "HAN"
click at [412, 183] on input "+61" at bounding box center [460, 177] width 218 height 36
paste input "450569255"
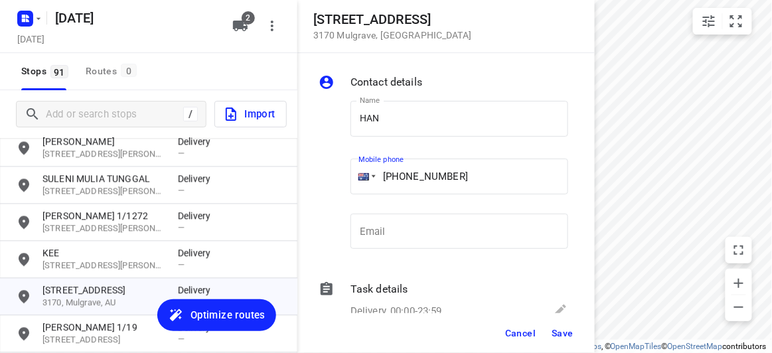
type input "[PHONE_NUMBER]"
click at [562, 326] on button "Save" at bounding box center [562, 333] width 33 height 24
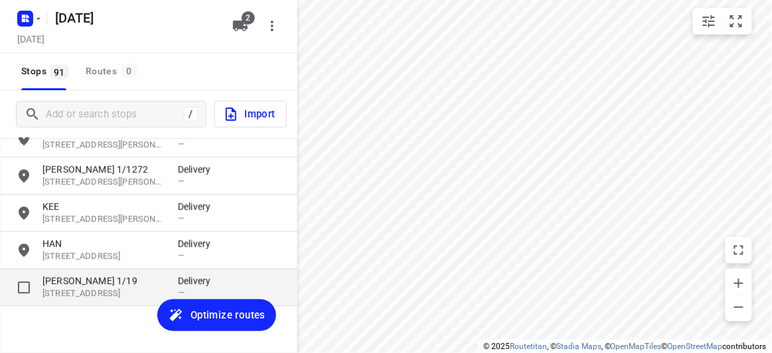
scroll to position [3256, 0]
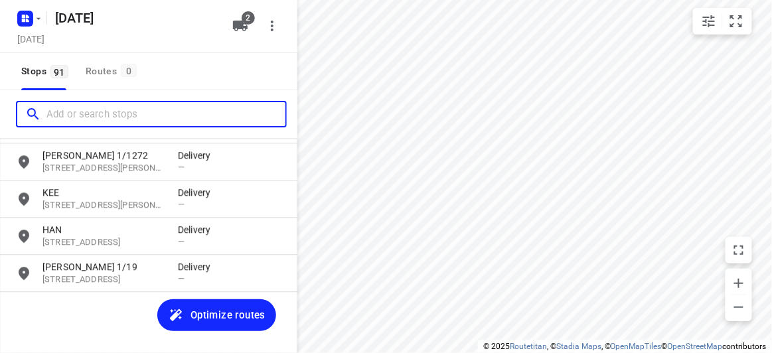
click at [113, 110] on input "Add or search stops" at bounding box center [165, 114] width 239 height 21
paste input "[STREET_ADDRESS]"
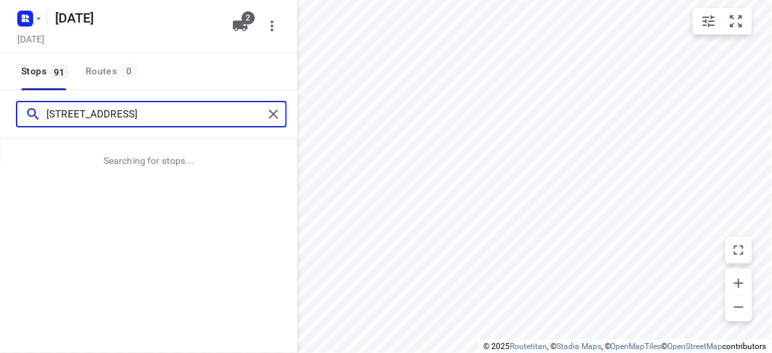
scroll to position [0, 5]
type input "[STREET_ADDRESS]"
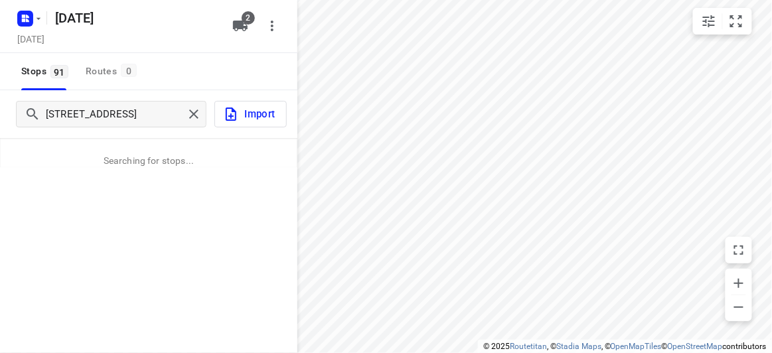
scroll to position [0, 0]
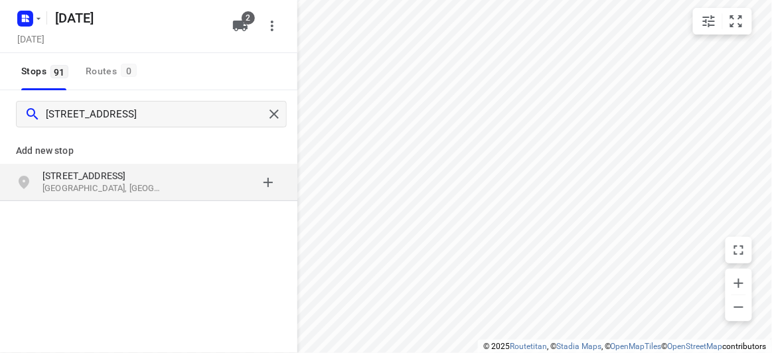
click at [117, 191] on p "[GEOGRAPHIC_DATA], [GEOGRAPHIC_DATA]" at bounding box center [103, 189] width 122 height 13
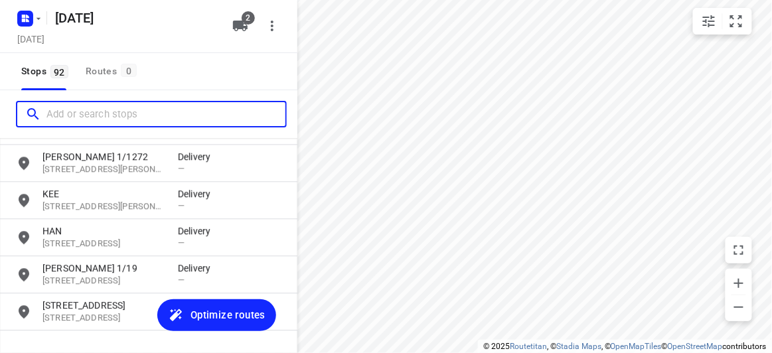
scroll to position [3293, 0]
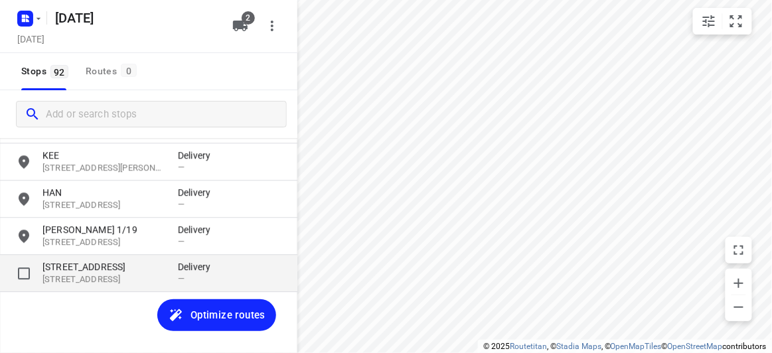
click at [81, 274] on p "[STREET_ADDRESS]" at bounding box center [103, 280] width 122 height 13
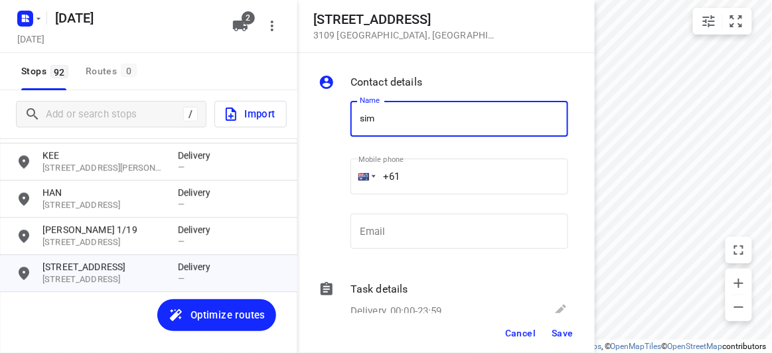
type input "[PERSON_NAME] 3/152"
click at [433, 179] on input "+61" at bounding box center [460, 177] width 218 height 36
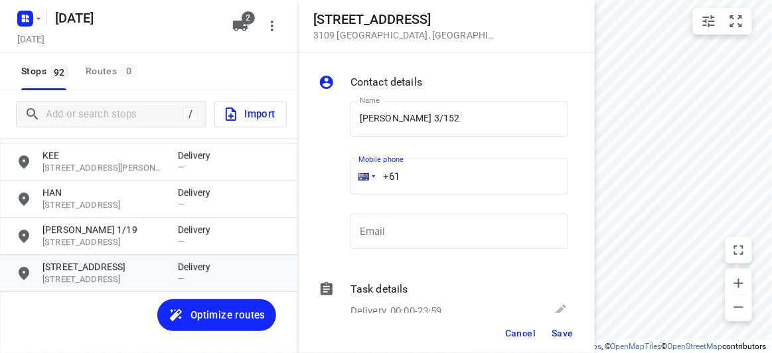
paste input "433799992"
type input "[PHONE_NUMBER]"
click at [567, 333] on span "Save" at bounding box center [563, 333] width 22 height 11
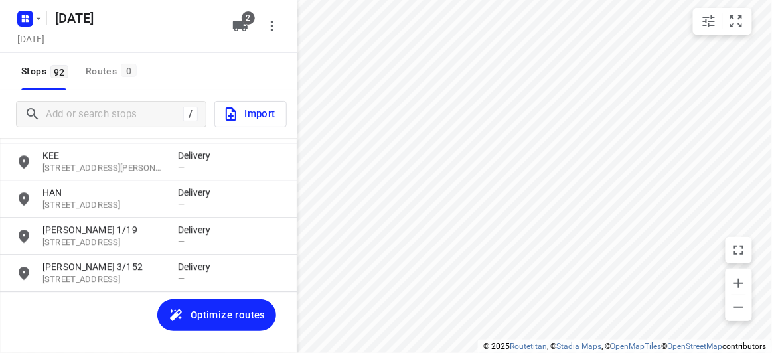
click at [94, 311] on div "[PERSON_NAME] Q [STREET_ADDRESS][PERSON_NAME] Delivery — [PERSON_NAME] [STREET_…" at bounding box center [148, 258] width 297 height 240
click at [213, 313] on span "Optimize routes" at bounding box center [228, 315] width 75 height 17
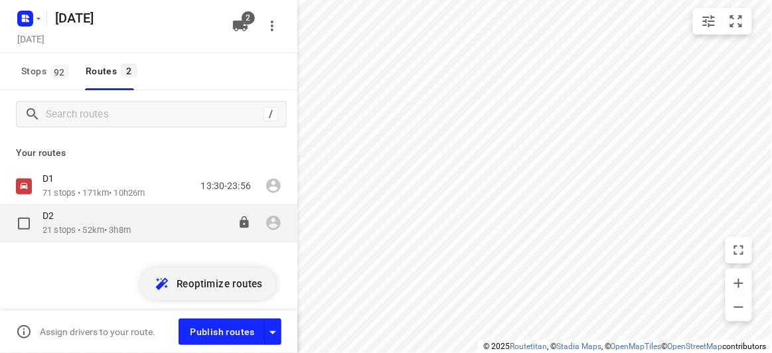
click at [76, 228] on p "21 stops • 52km • 3h8m" at bounding box center [86, 230] width 88 height 13
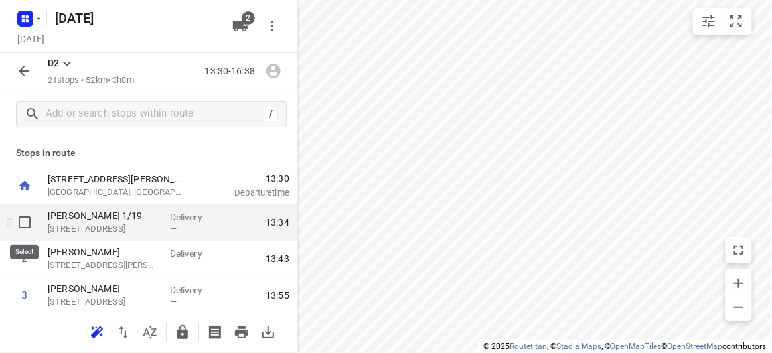
click at [23, 224] on input "checkbox" at bounding box center [24, 222] width 27 height 27
checkbox input "true"
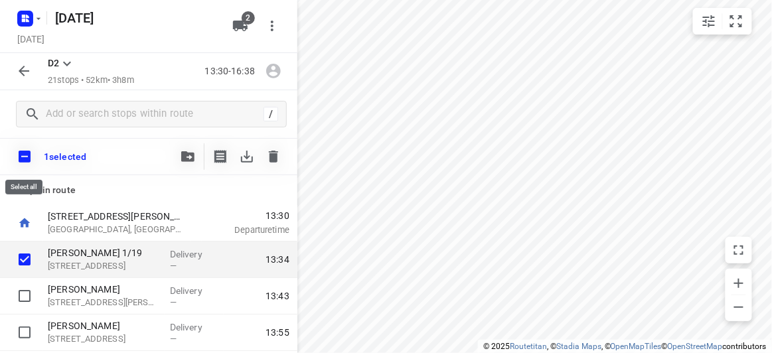
click at [22, 156] on input "checkbox" at bounding box center [25, 157] width 28 height 28
checkbox input "true"
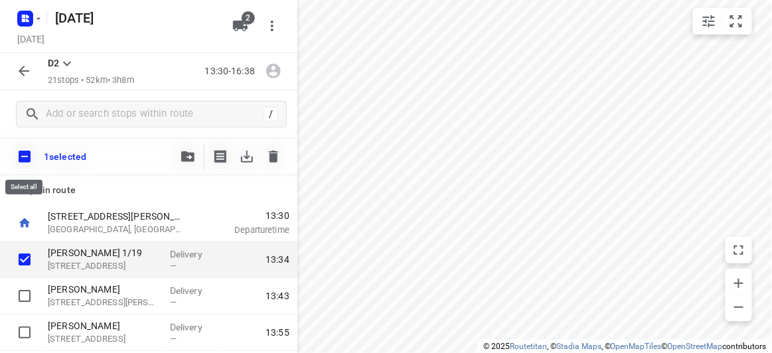
checkbox input "true"
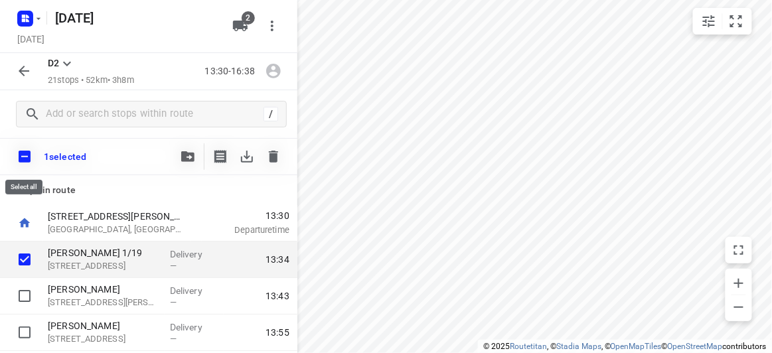
checkbox input "true"
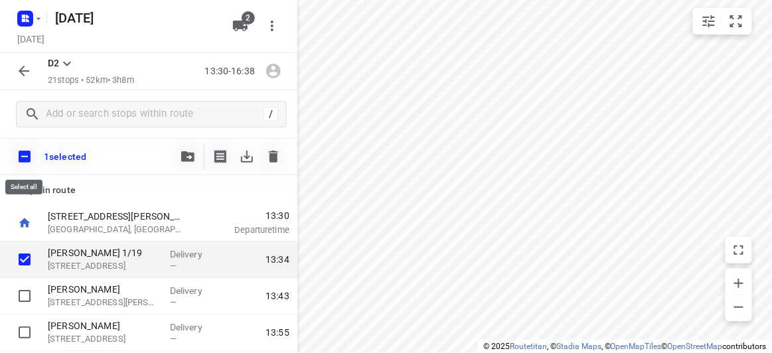
checkbox input "true"
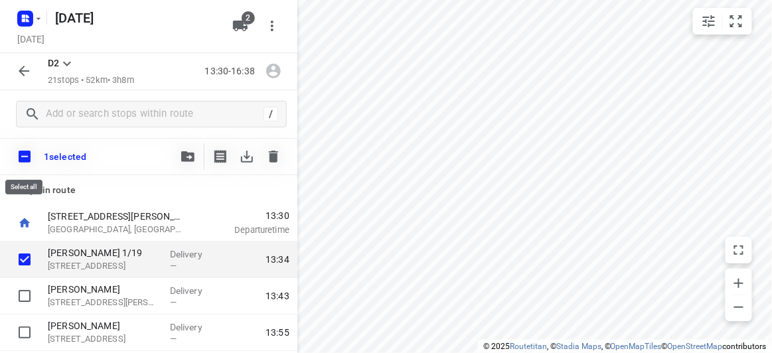
checkbox input "true"
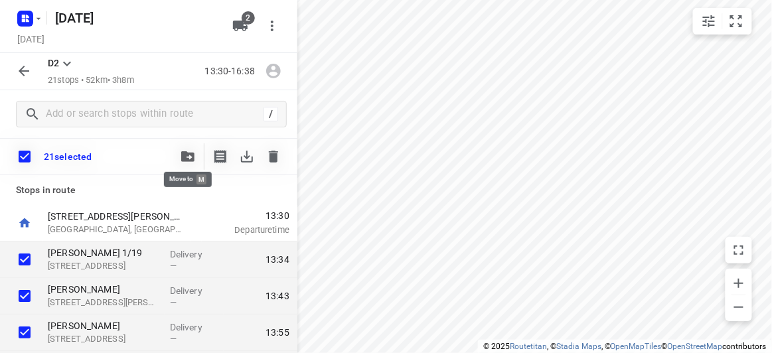
click at [183, 152] on icon "button" at bounding box center [187, 156] width 13 height 11
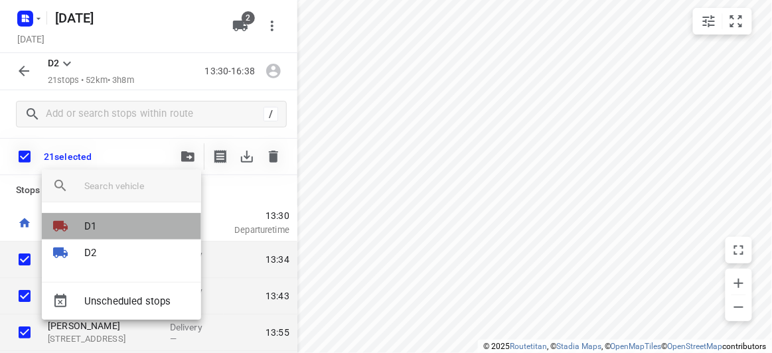
click at [112, 224] on li "D1" at bounding box center [121, 226] width 159 height 27
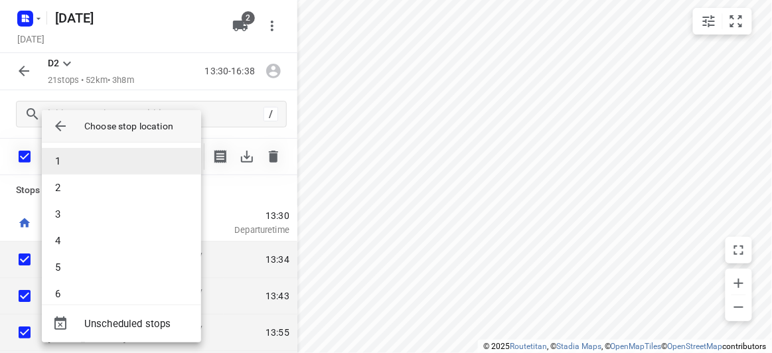
click at [95, 157] on li "1" at bounding box center [121, 161] width 159 height 27
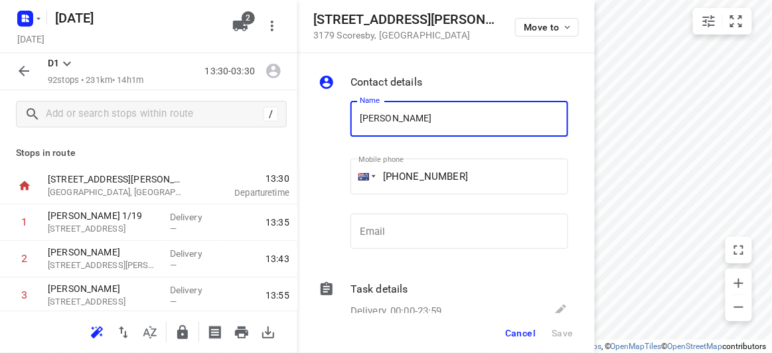
scroll to position [60, 0]
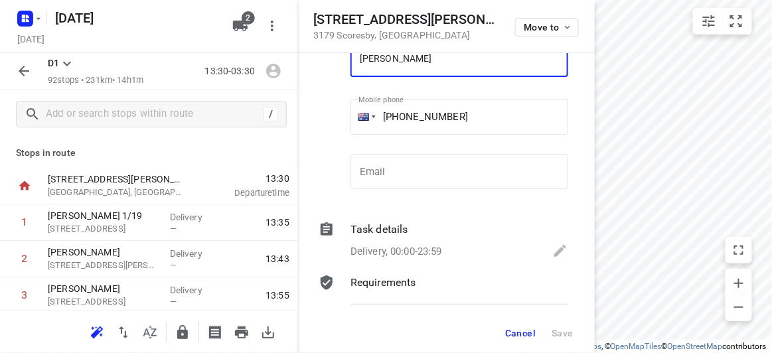
click at [529, 334] on span "Cancel" at bounding box center [520, 333] width 31 height 11
